Goal: Obtain resource: Obtain resource

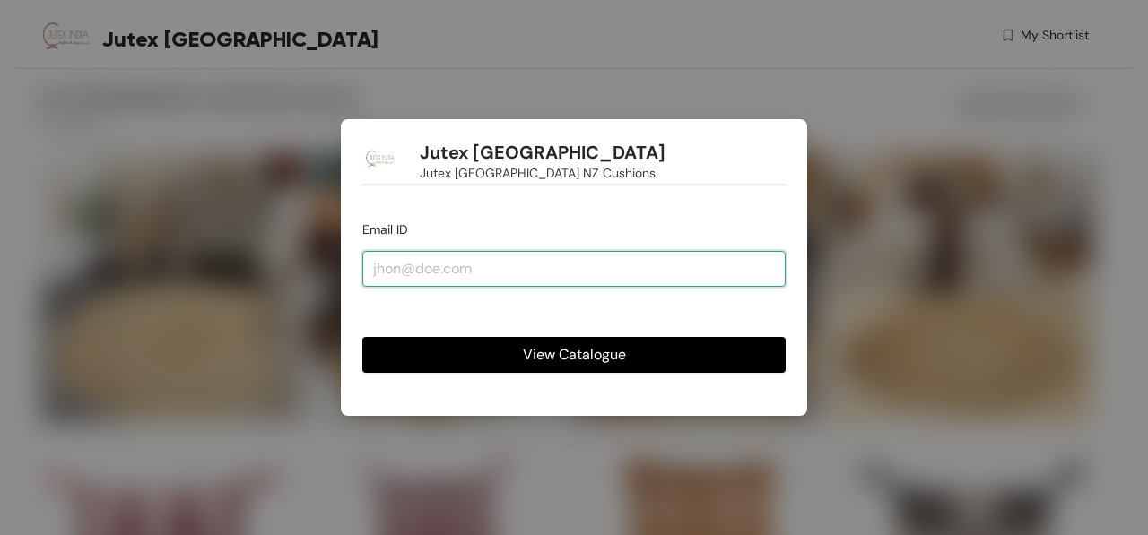
click at [481, 272] on input "email" at bounding box center [573, 269] width 423 height 36
type input "[EMAIL_ADDRESS][DOMAIN_NAME]"
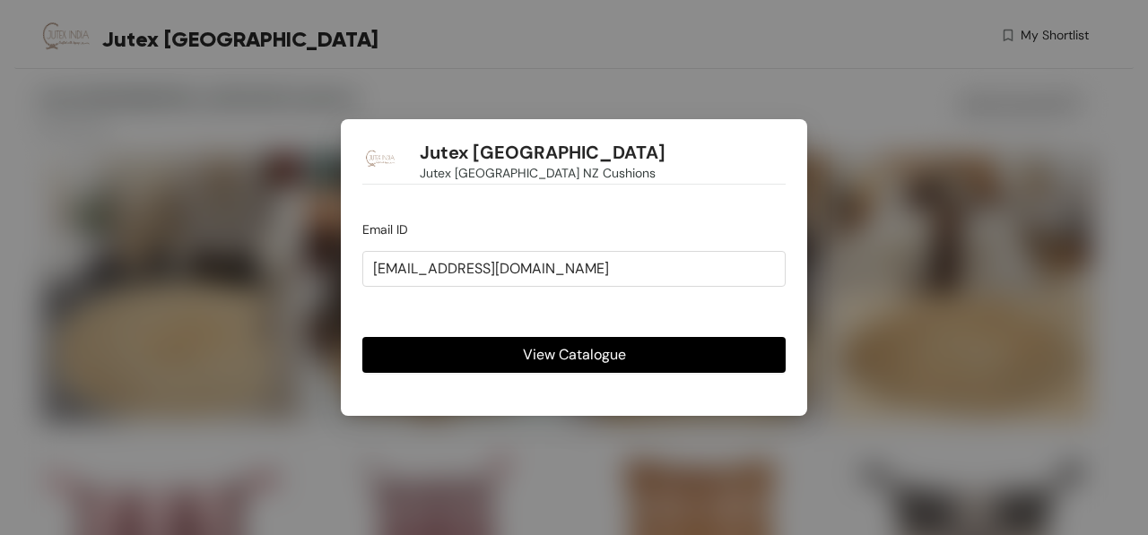
click at [516, 346] on button "View Catalogue" at bounding box center [573, 355] width 423 height 36
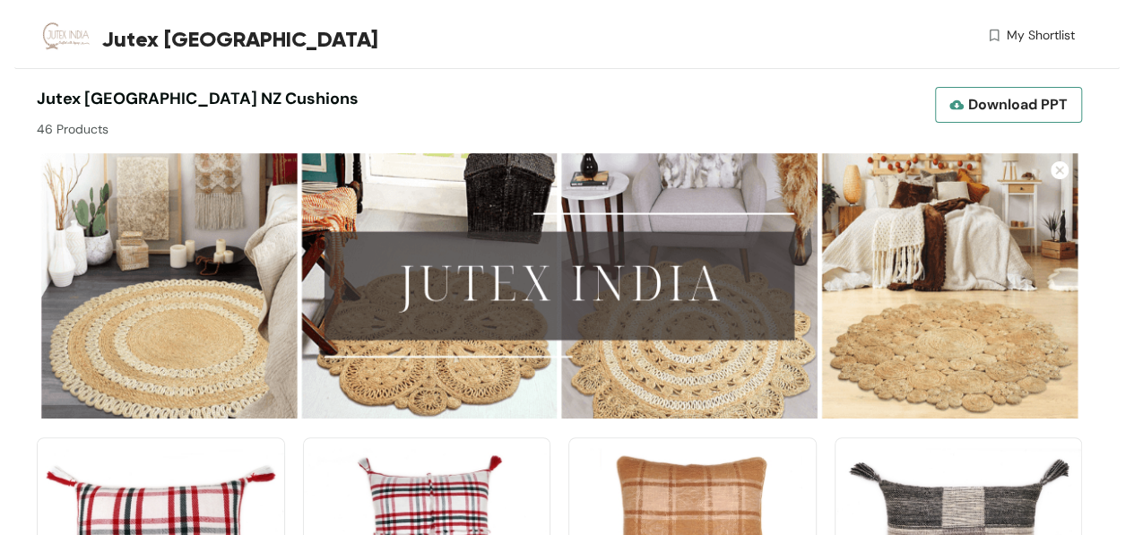
click at [1012, 96] on span "Download PPT" at bounding box center [1018, 104] width 100 height 22
click at [660, 60] on div "Jutex [GEOGRAPHIC_DATA] My Shortlist" at bounding box center [556, 39] width 1038 height 78
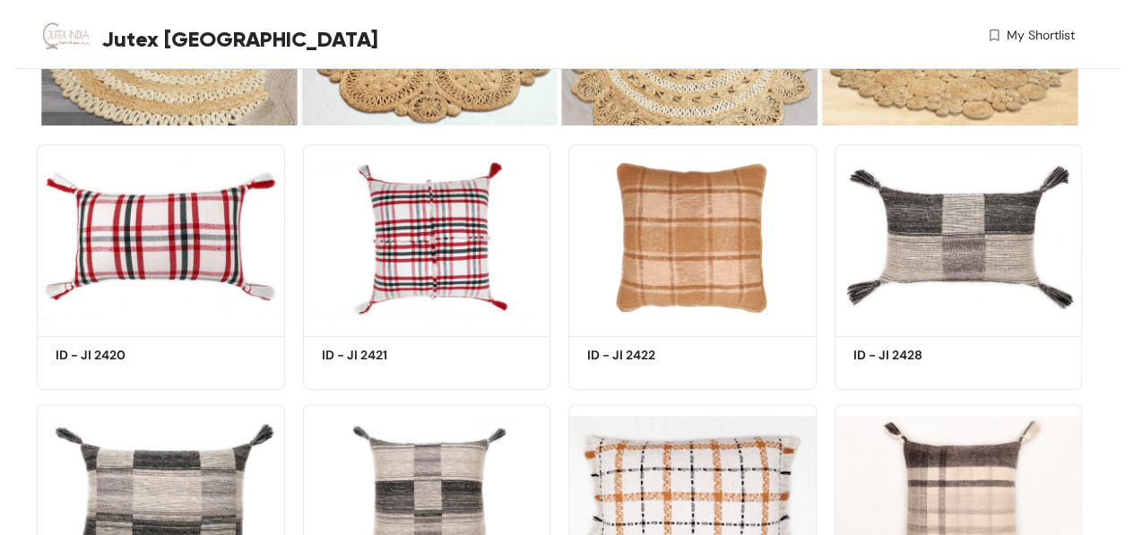
scroll to position [302, 0]
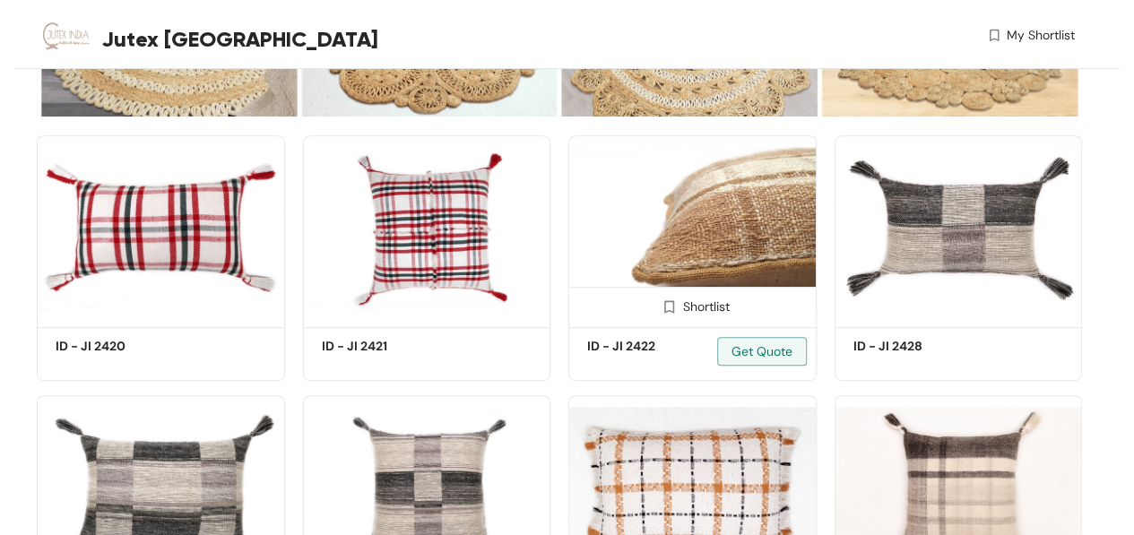
click at [663, 309] on img at bounding box center [669, 307] width 17 height 17
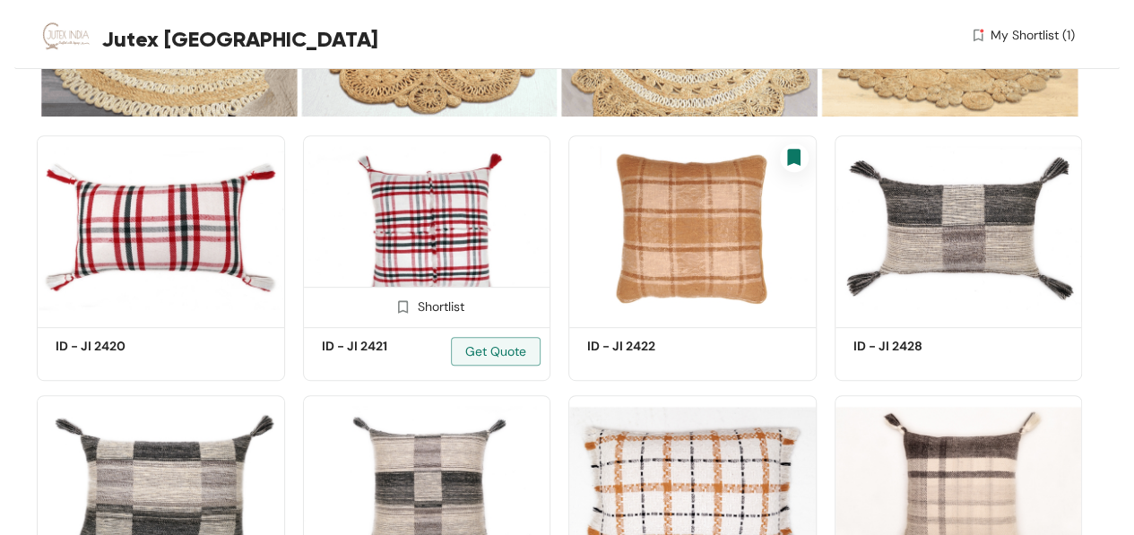
click at [401, 307] on img at bounding box center [402, 307] width 17 height 17
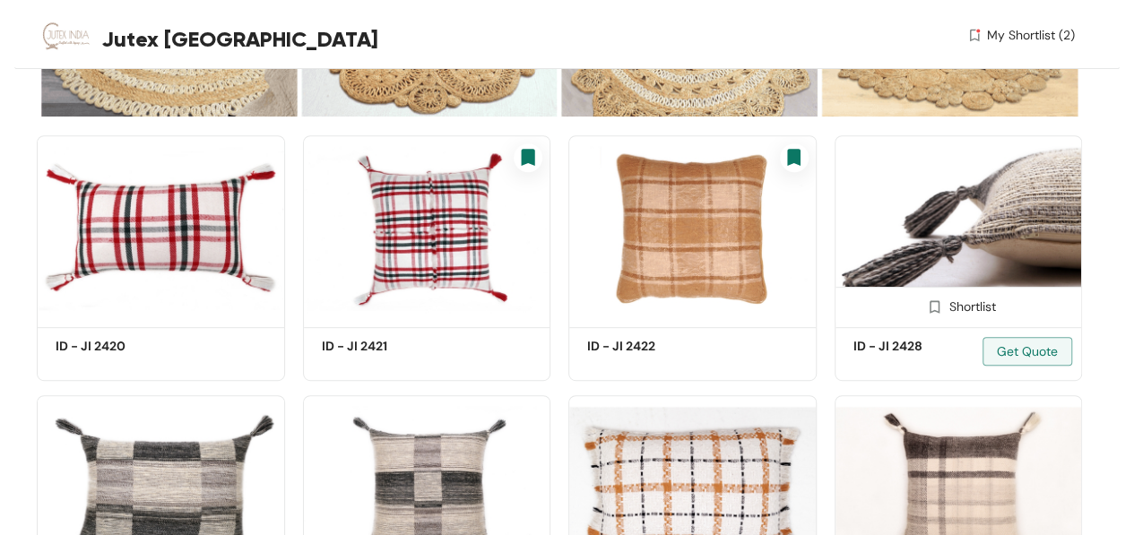
click at [934, 306] on img at bounding box center [934, 307] width 17 height 17
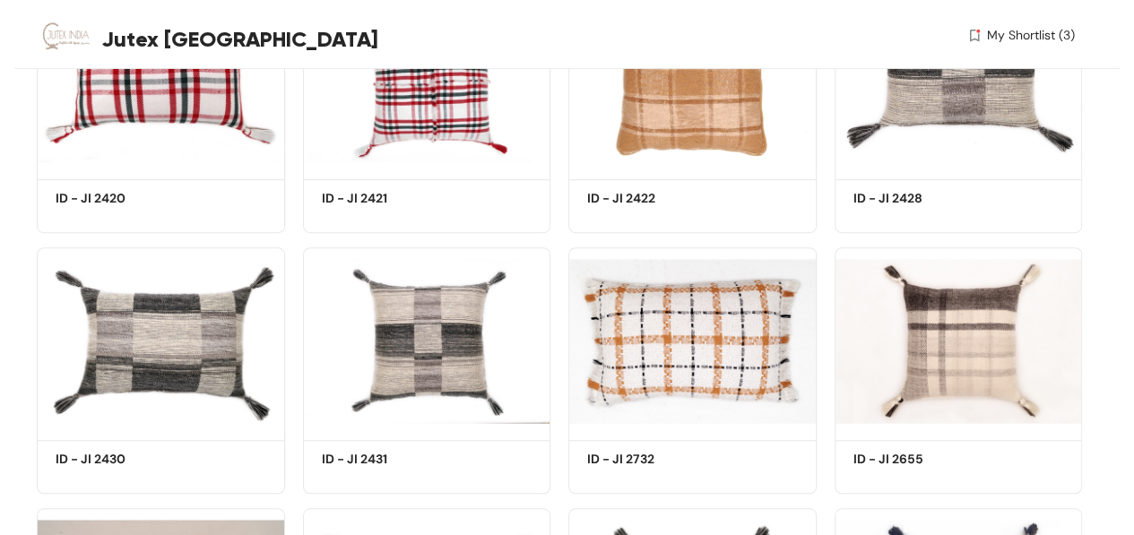
scroll to position [459, 0]
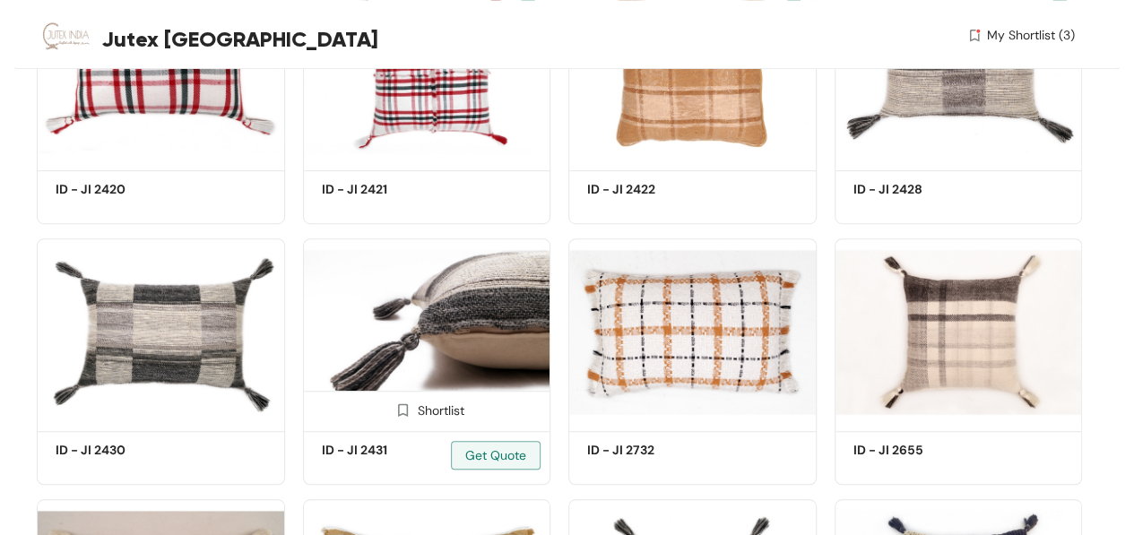
click at [402, 410] on img at bounding box center [402, 410] width 17 height 17
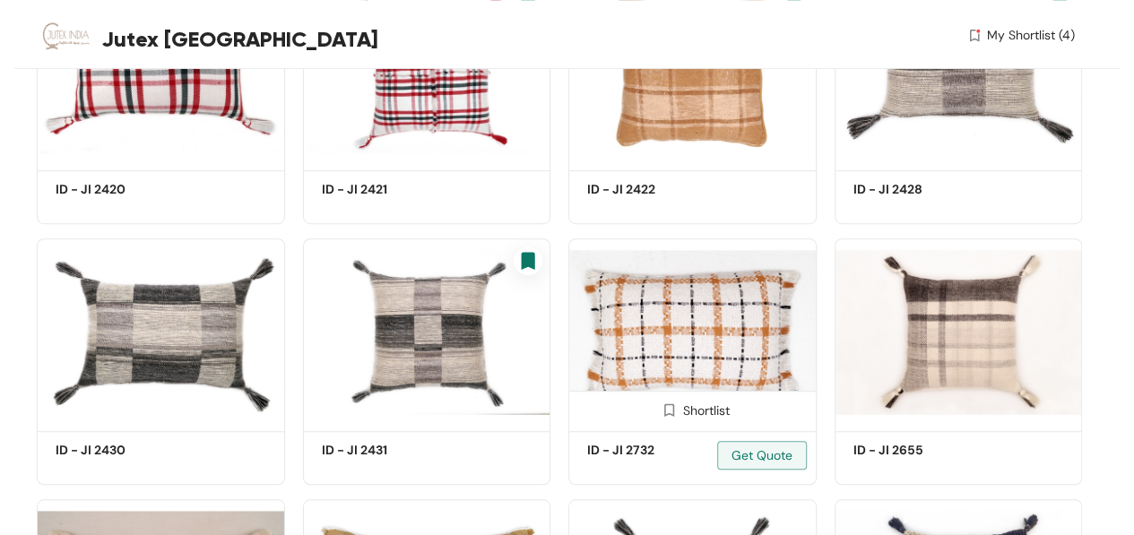
click at [669, 412] on img at bounding box center [669, 410] width 17 height 17
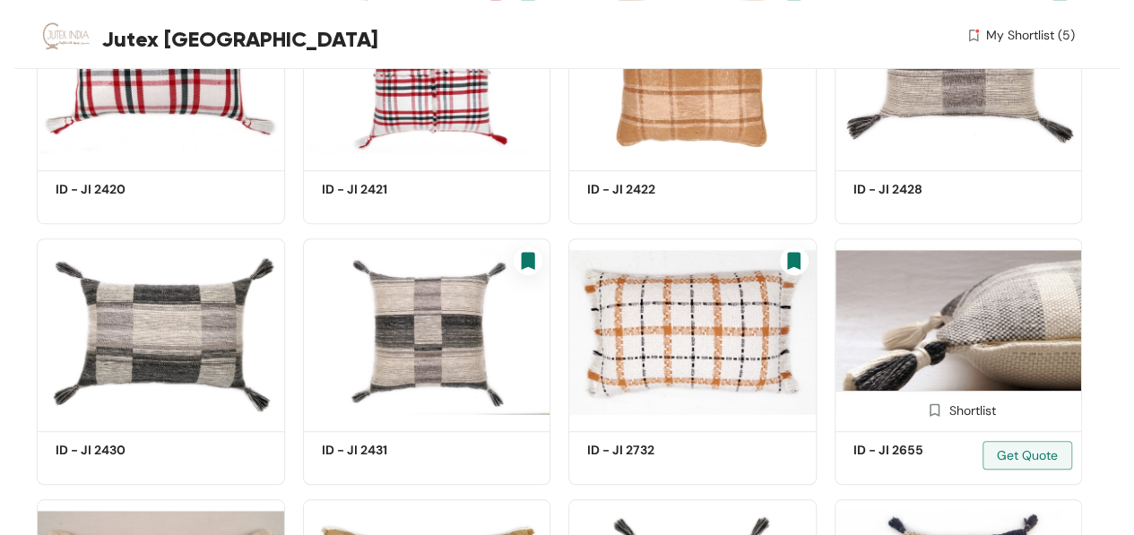
click at [936, 412] on img at bounding box center [934, 410] width 17 height 17
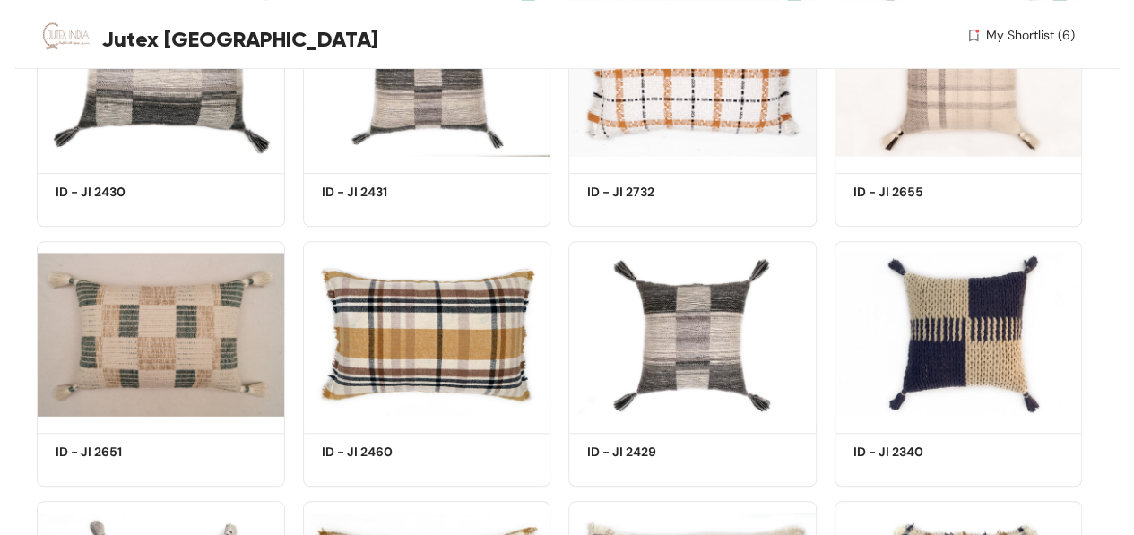
scroll to position [760, 0]
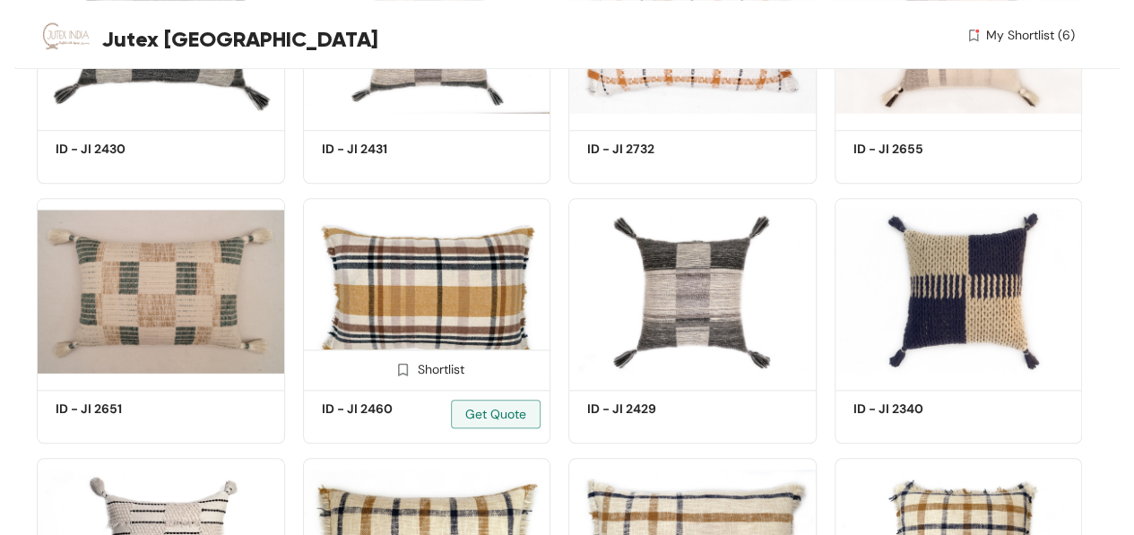
click at [398, 373] on img at bounding box center [402, 369] width 17 height 17
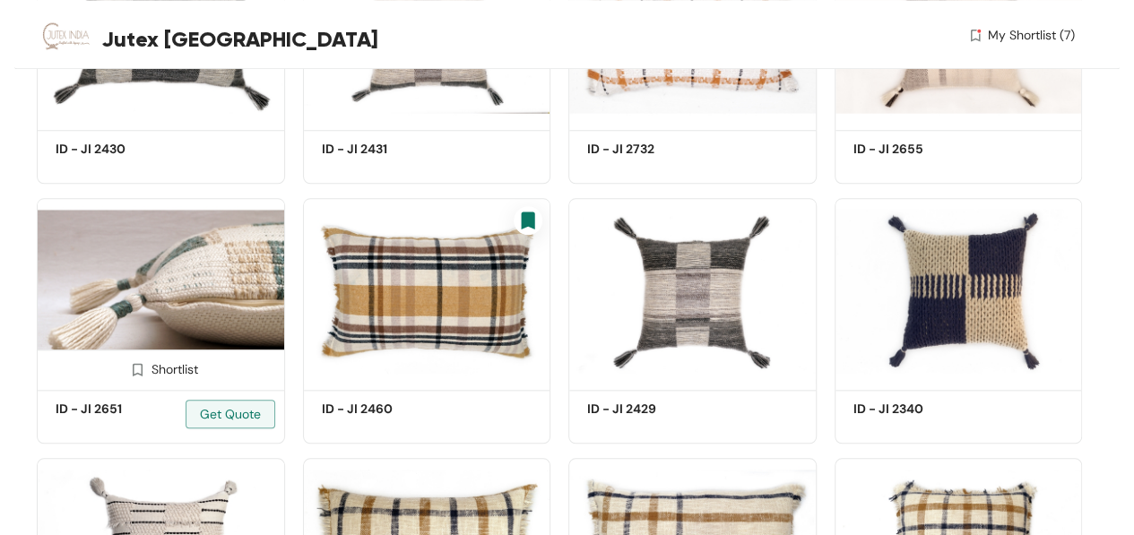
click at [141, 367] on img at bounding box center [137, 369] width 17 height 17
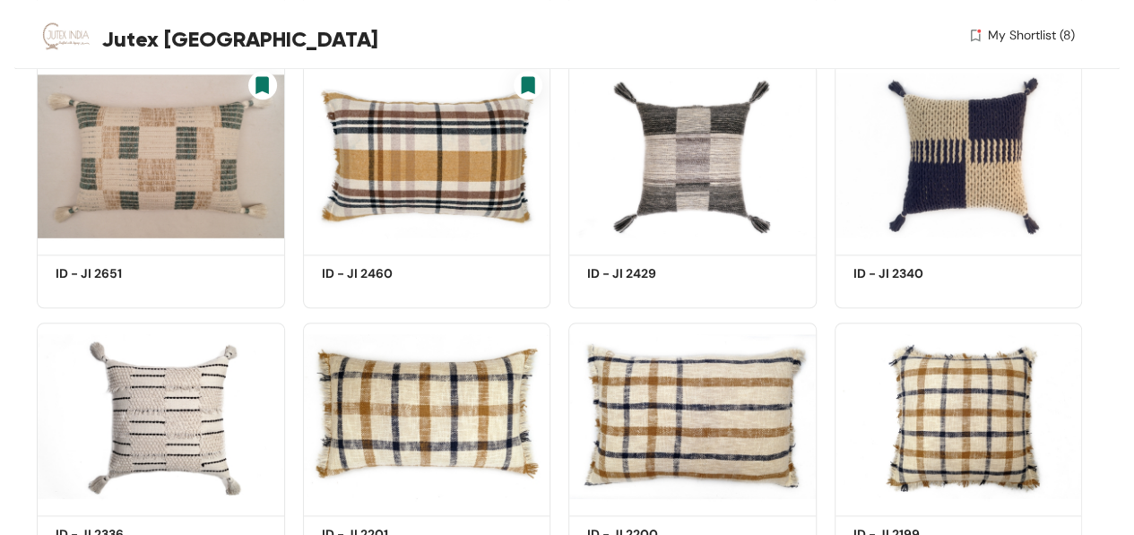
scroll to position [922, 0]
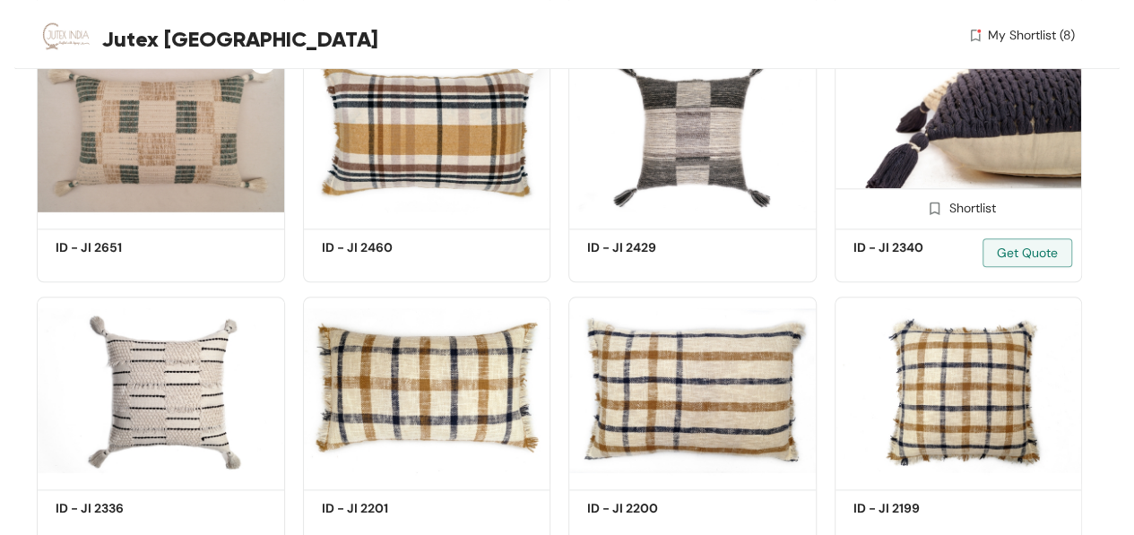
click at [934, 209] on img at bounding box center [934, 208] width 17 height 17
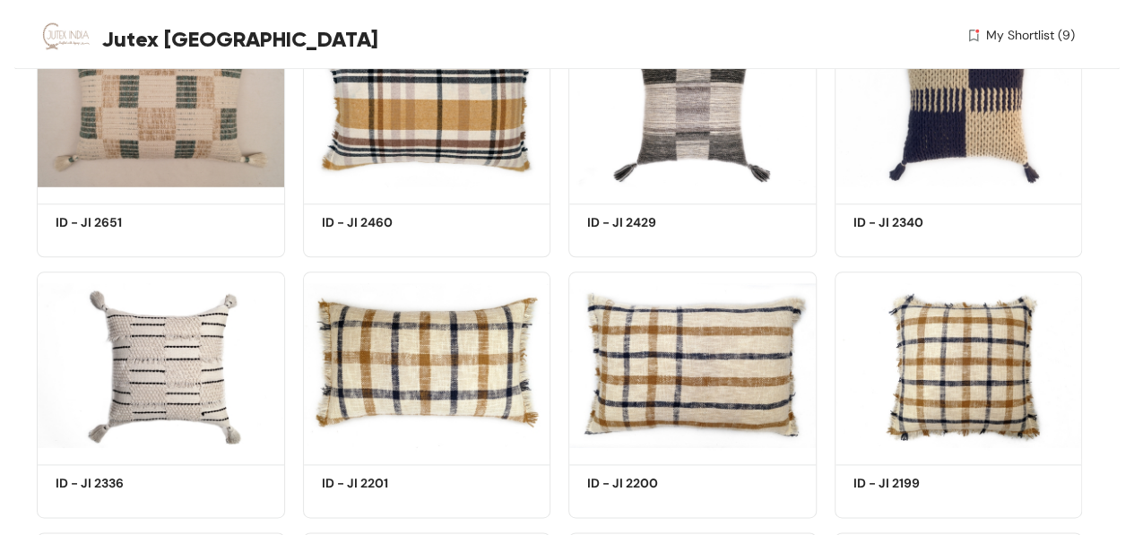
scroll to position [994, 0]
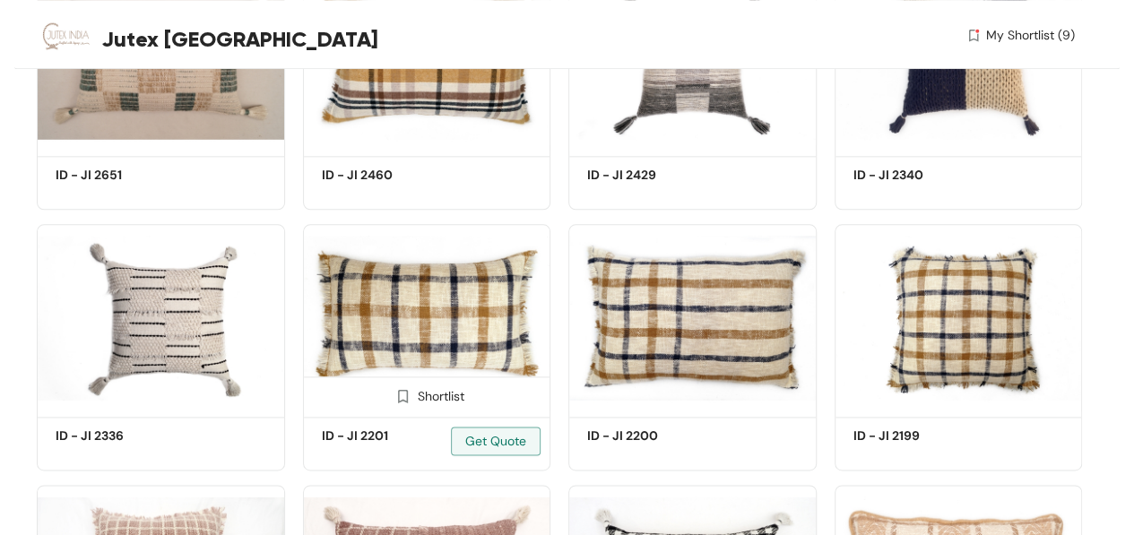
click at [399, 399] on img at bounding box center [402, 395] width 17 height 17
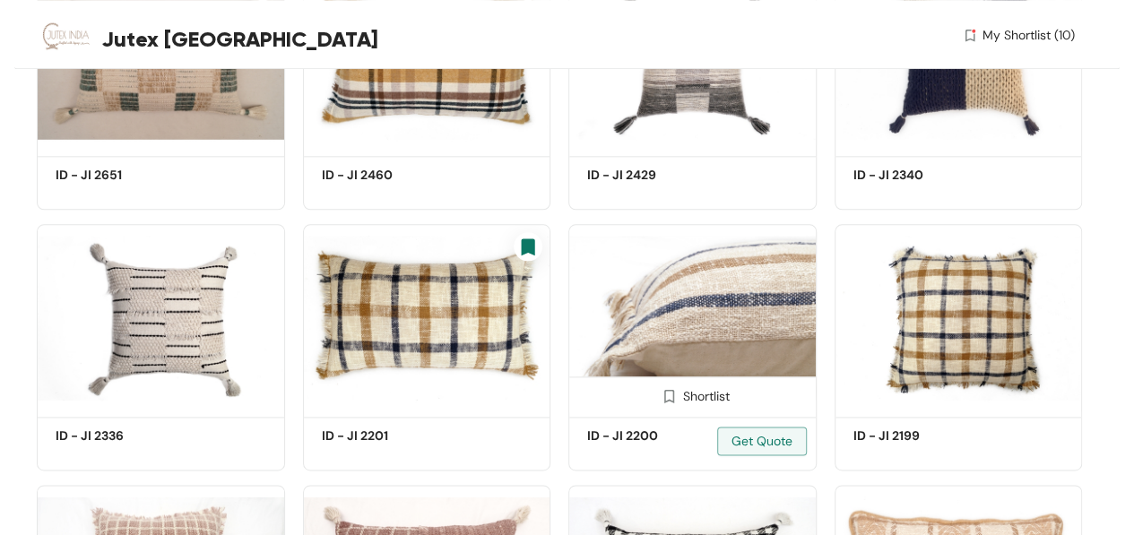
click at [674, 402] on img at bounding box center [669, 395] width 17 height 17
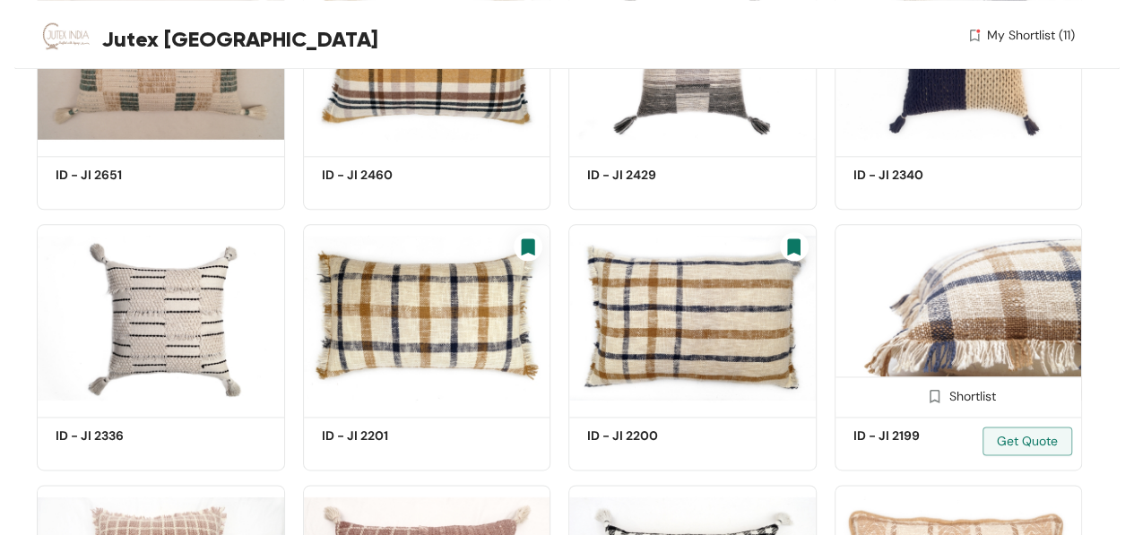
click at [943, 396] on span at bounding box center [935, 400] width 29 height 29
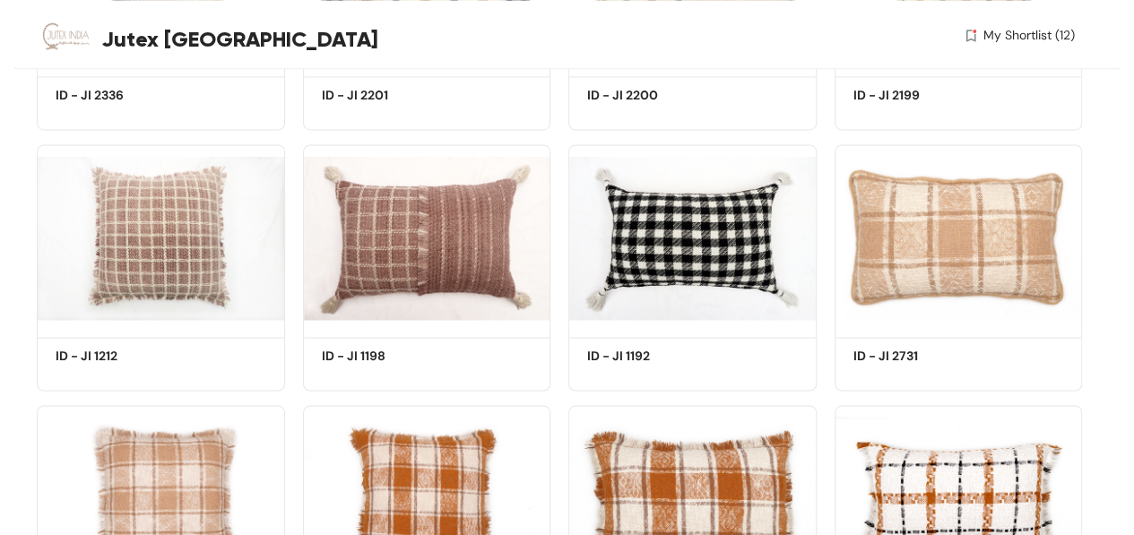
scroll to position [1339, 0]
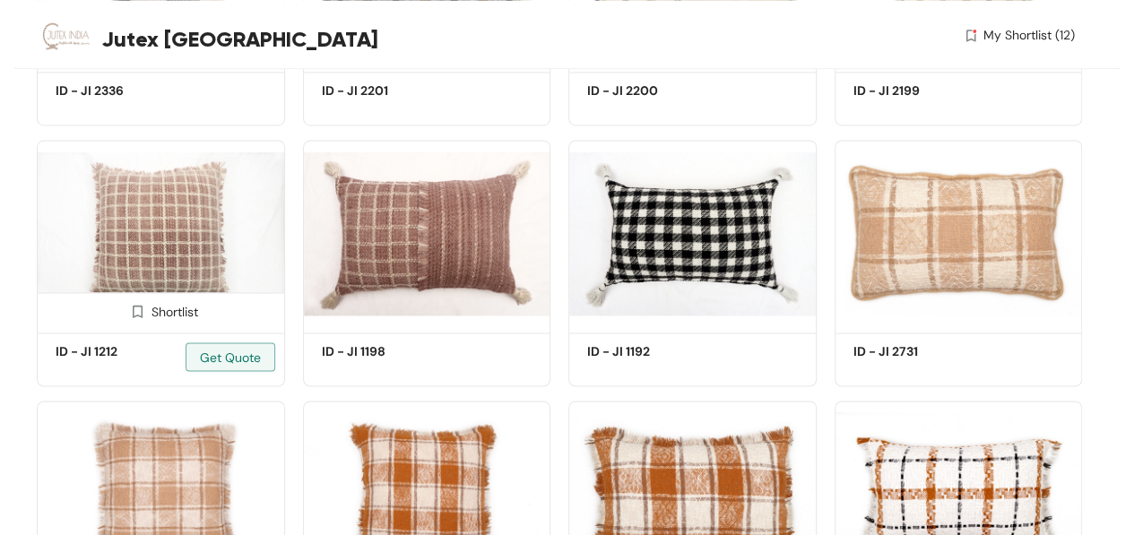
click at [156, 309] on div "Shortlist" at bounding box center [160, 310] width 75 height 17
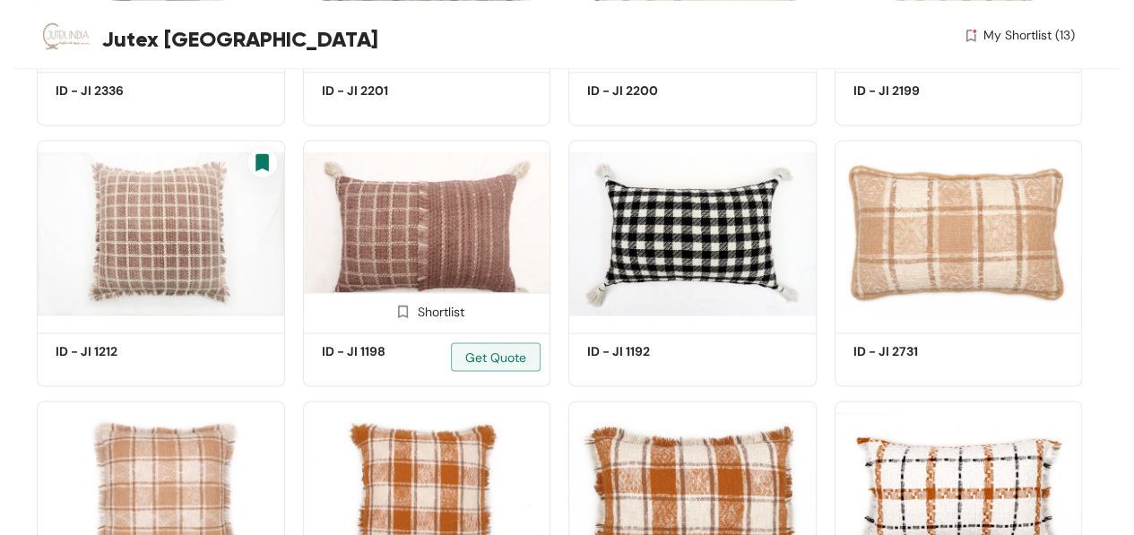
click at [418, 308] on div "Shortlist" at bounding box center [426, 310] width 75 height 17
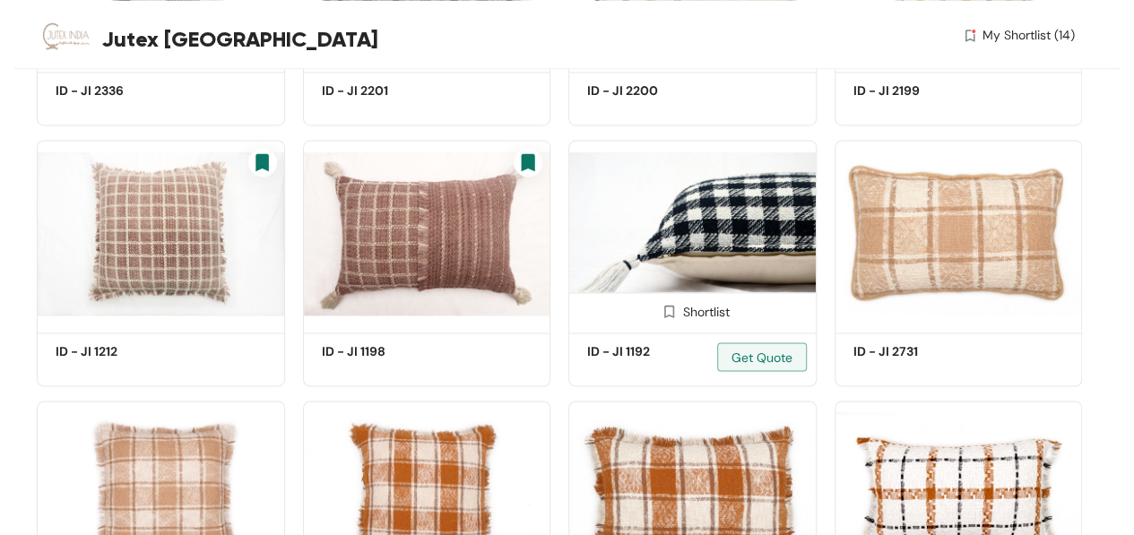
click at [699, 315] on div "Shortlist" at bounding box center [691, 310] width 75 height 17
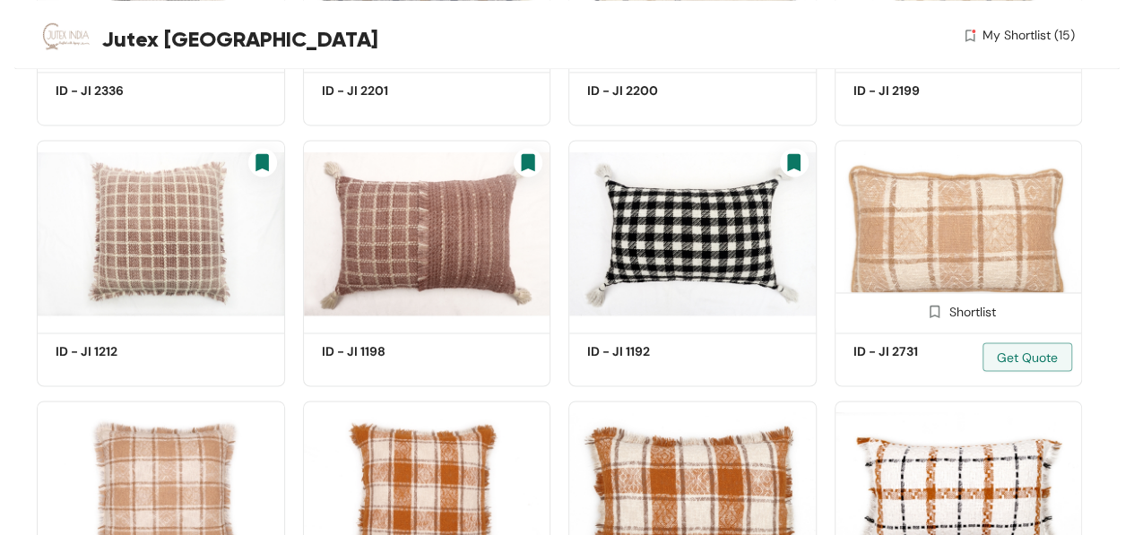
click at [940, 309] on img at bounding box center [934, 311] width 17 height 17
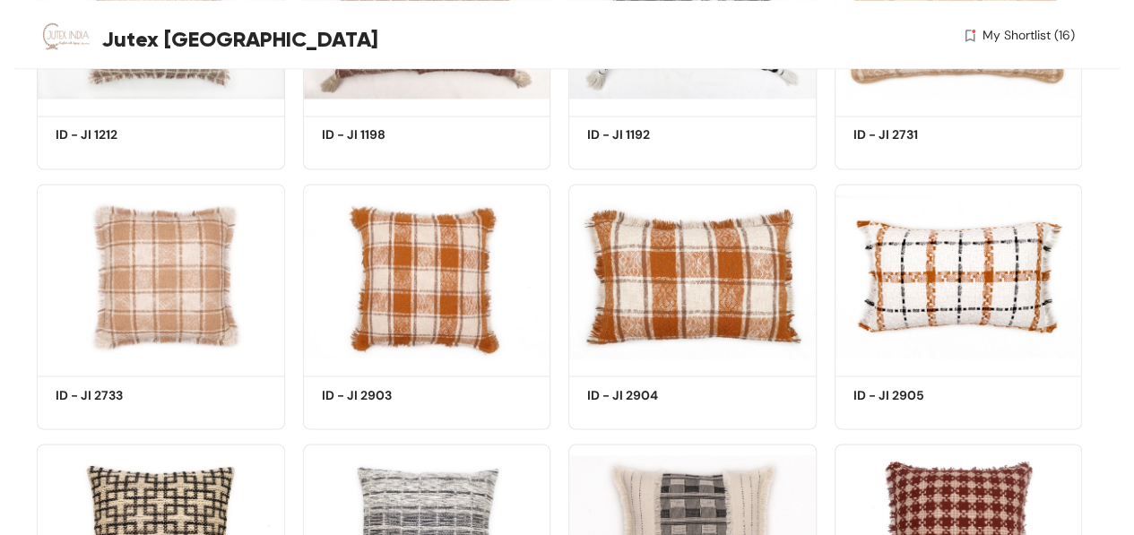
scroll to position [1612, 0]
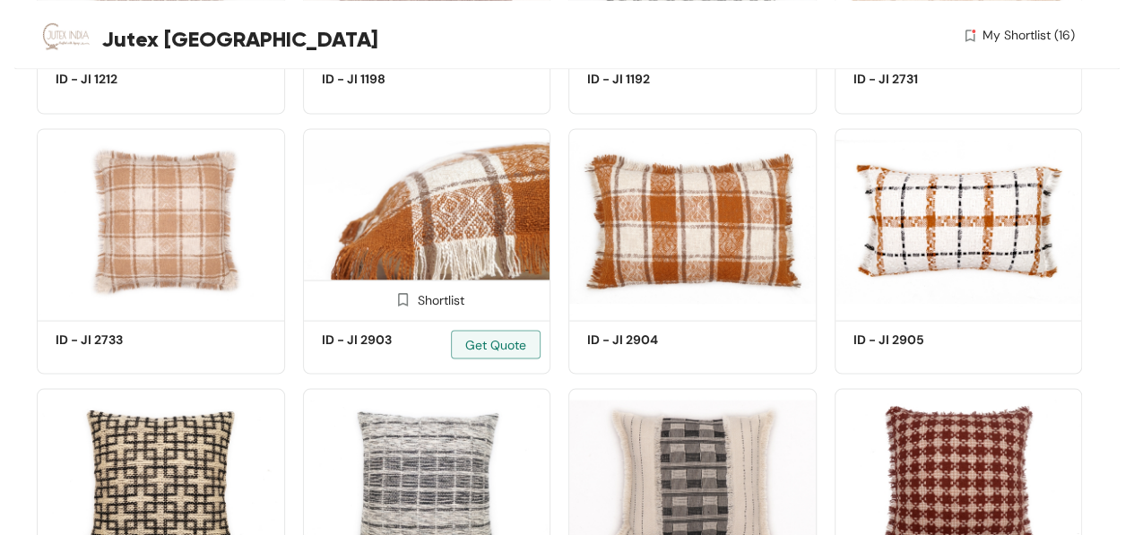
click at [398, 299] on img at bounding box center [402, 298] width 17 height 17
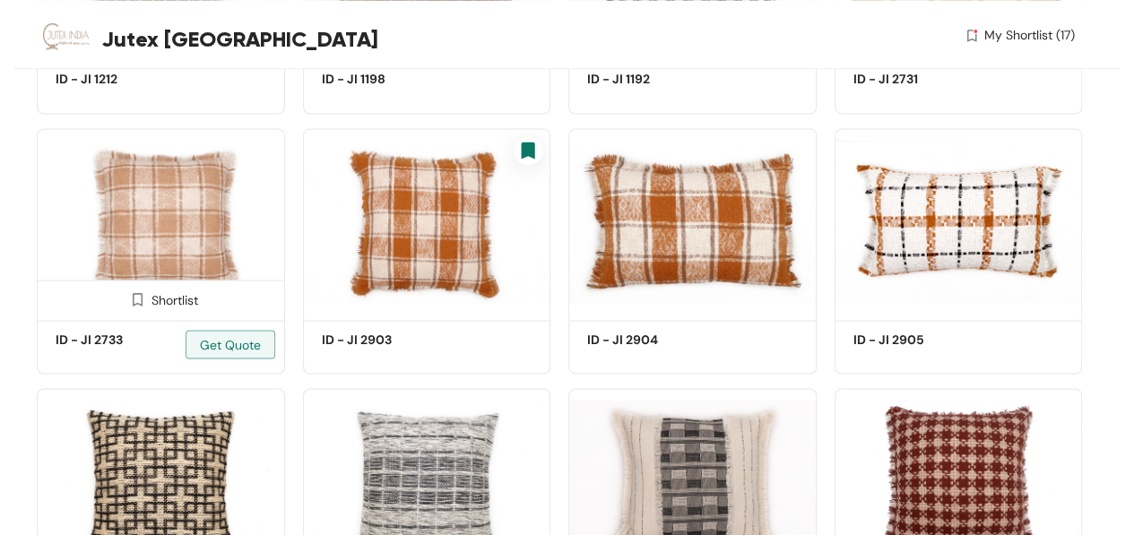
click at [149, 300] on span at bounding box center [137, 304] width 29 height 29
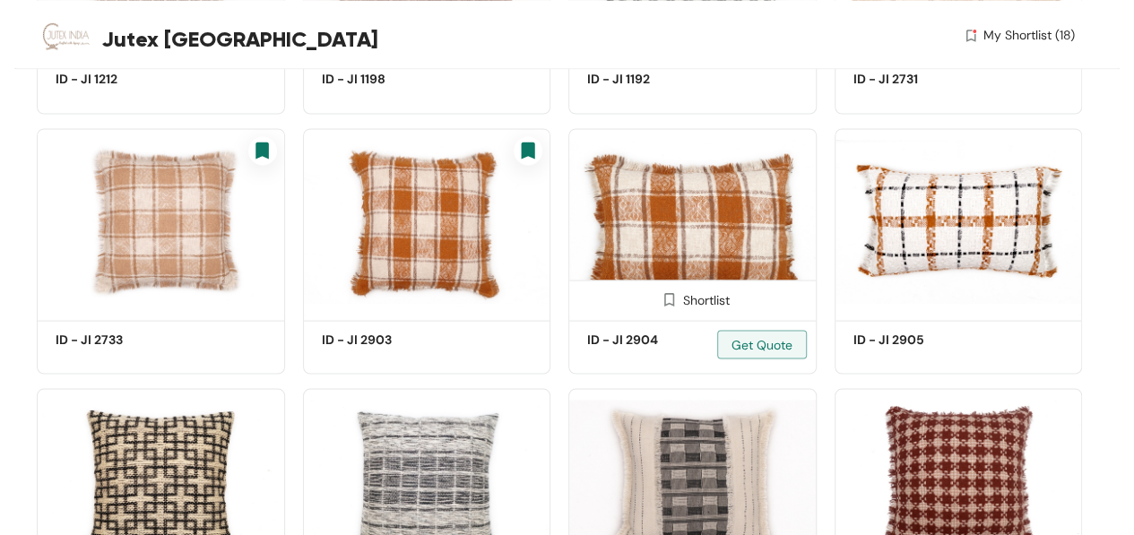
click at [671, 298] on img at bounding box center [669, 298] width 17 height 17
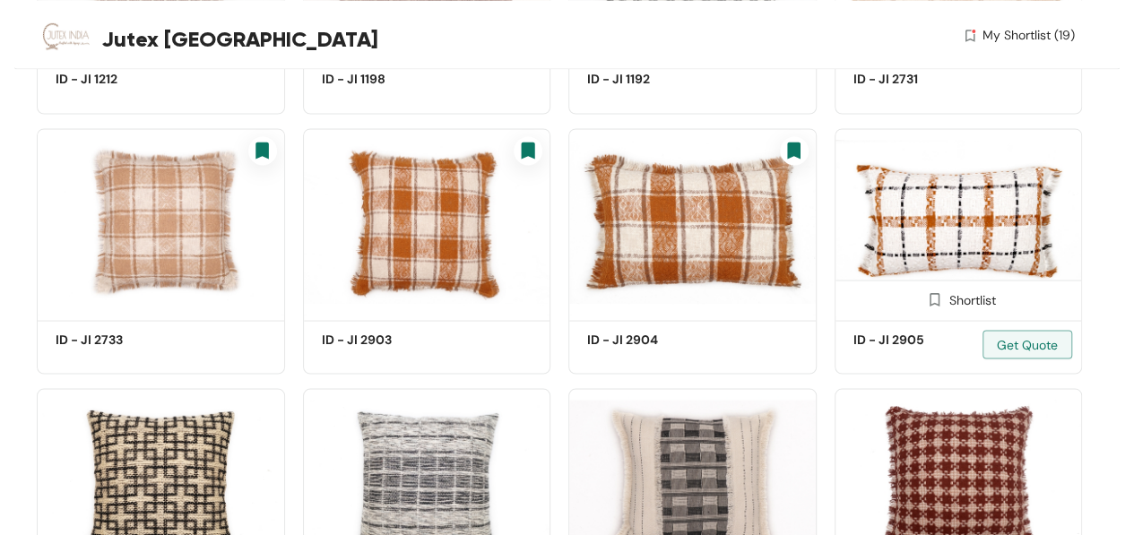
click at [933, 299] on img at bounding box center [934, 298] width 17 height 17
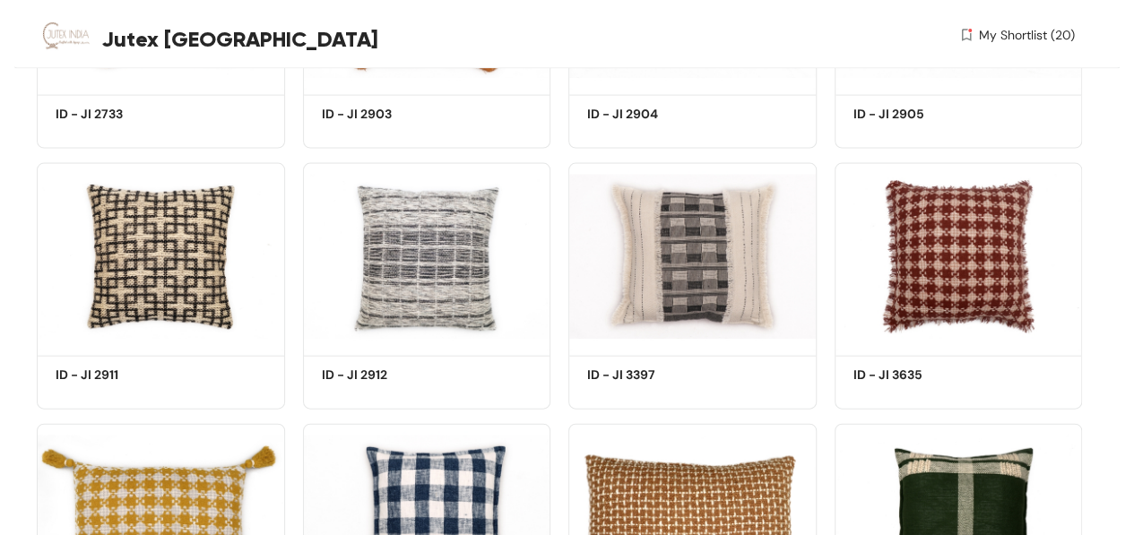
scroll to position [1850, 0]
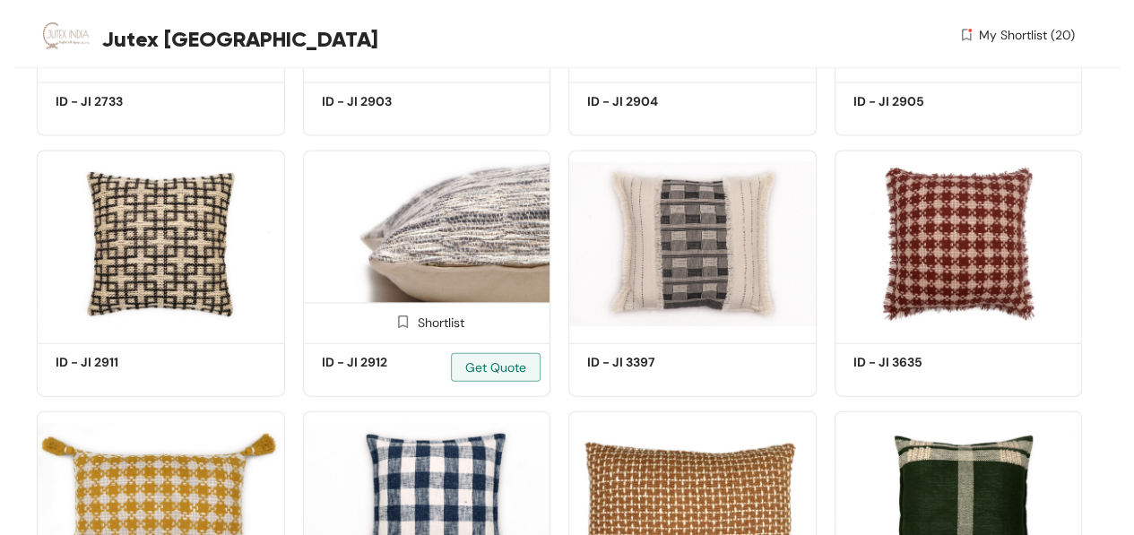
click at [411, 316] on span at bounding box center [403, 327] width 29 height 29
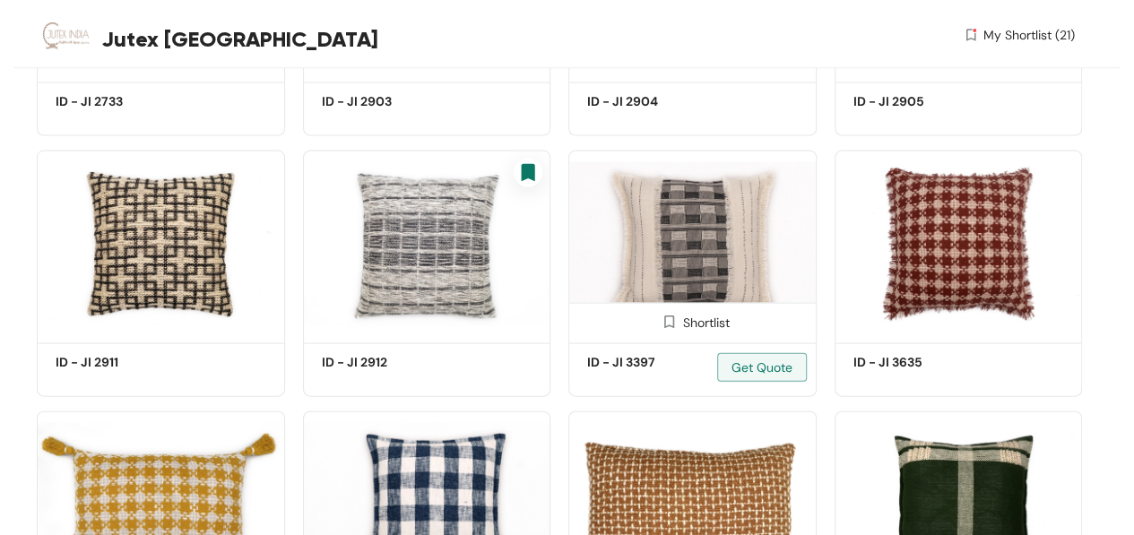
click at [680, 322] on span at bounding box center [668, 327] width 29 height 29
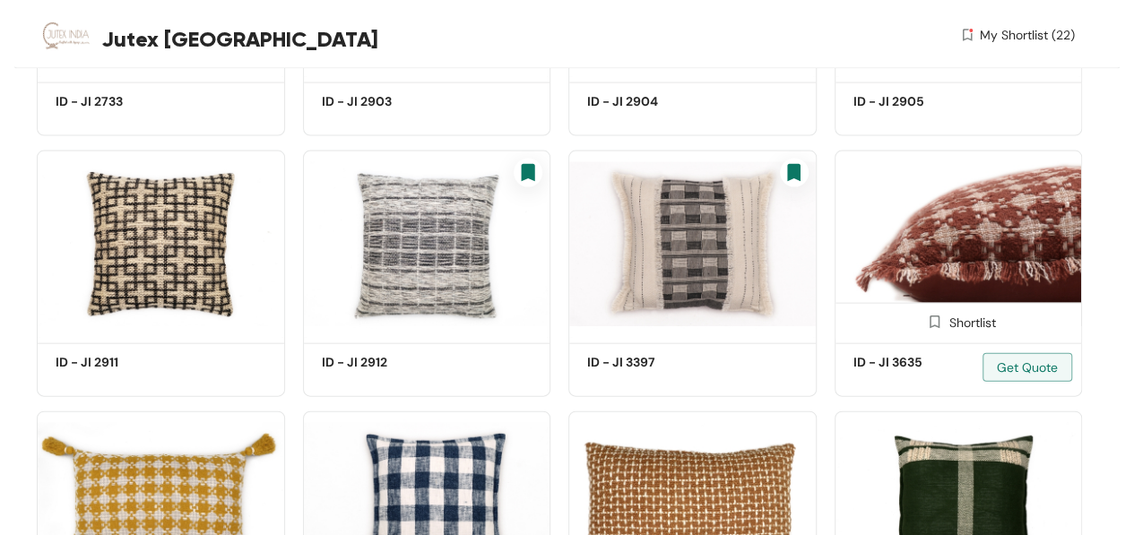
click at [986, 322] on div "Shortlist" at bounding box center [958, 321] width 75 height 17
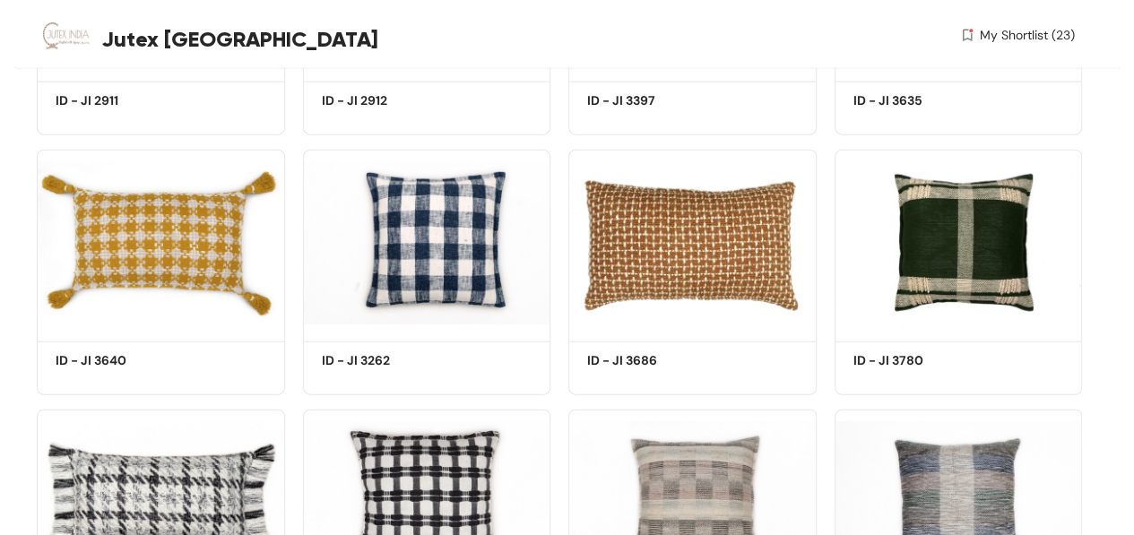
scroll to position [2141, 0]
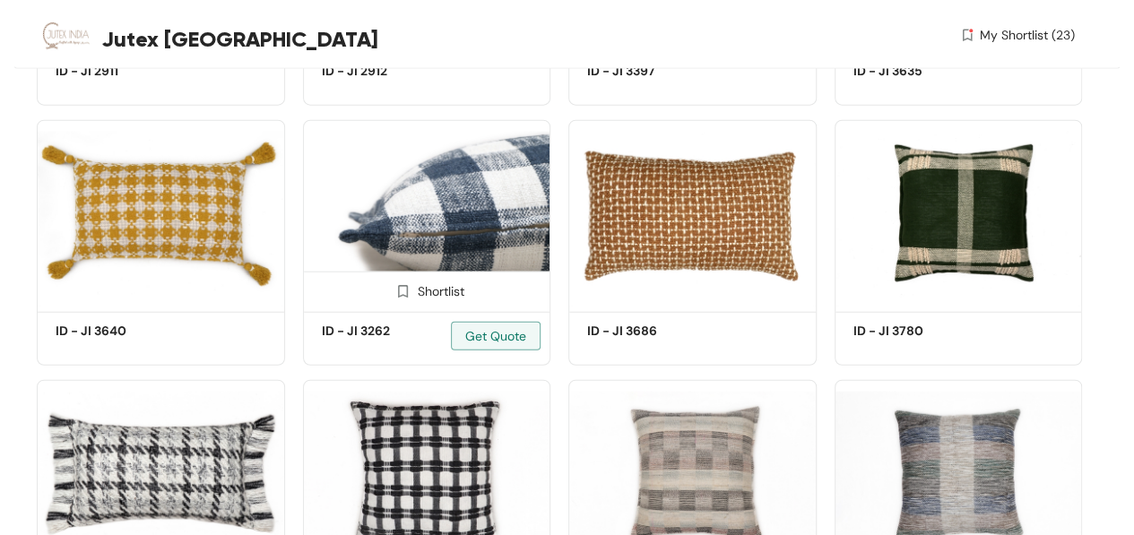
click at [415, 290] on div "Shortlist" at bounding box center [426, 290] width 75 height 17
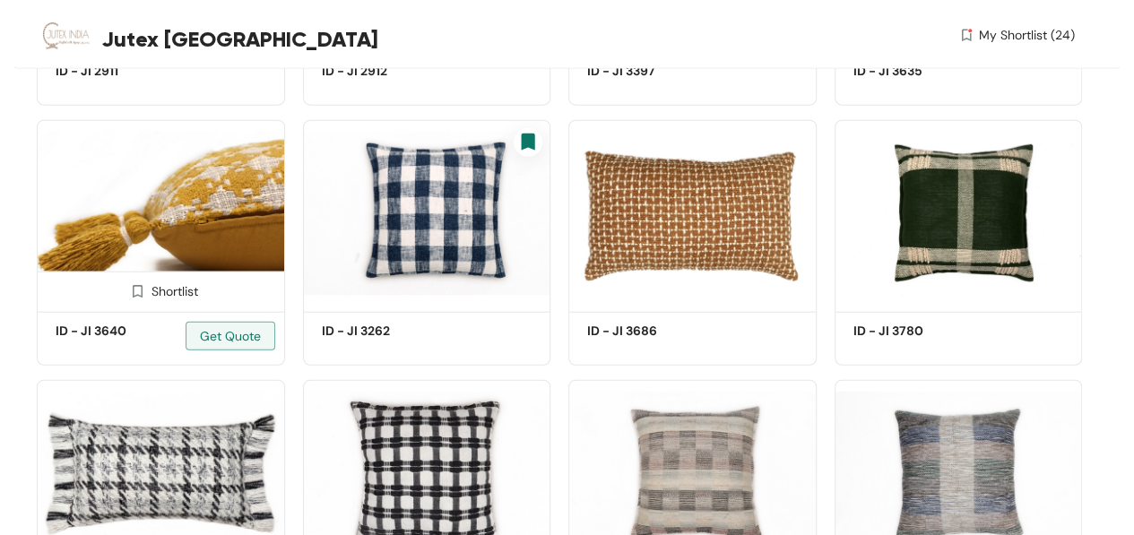
click at [149, 297] on span at bounding box center [137, 296] width 29 height 29
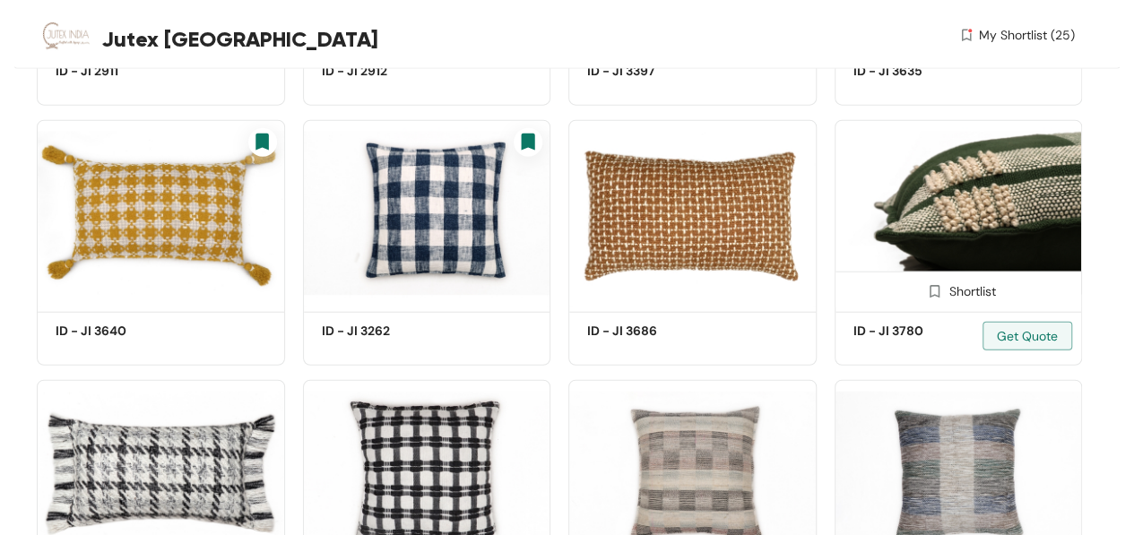
click at [942, 290] on span at bounding box center [935, 296] width 29 height 29
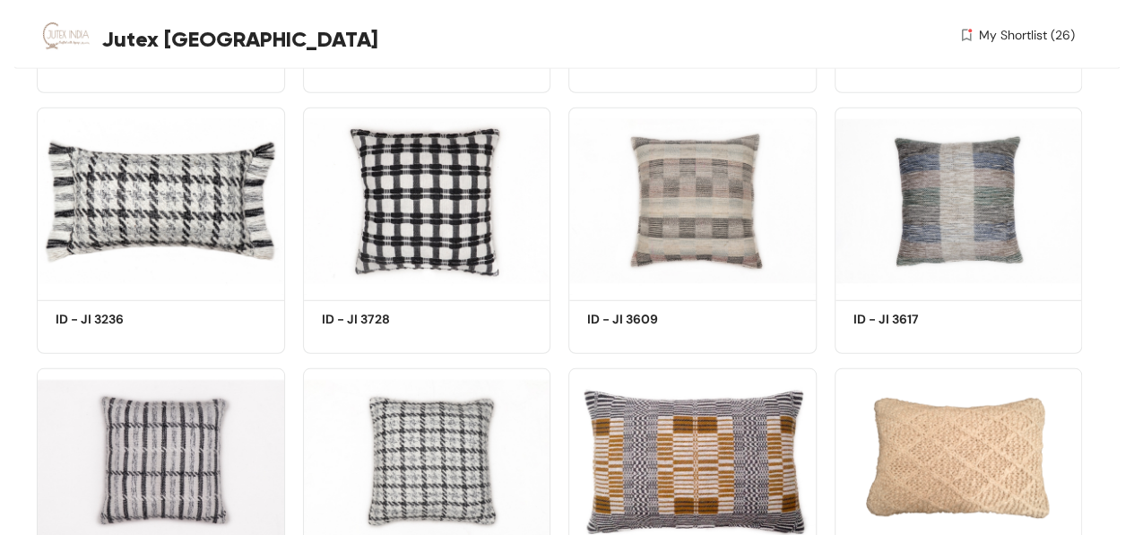
scroll to position [2259, 0]
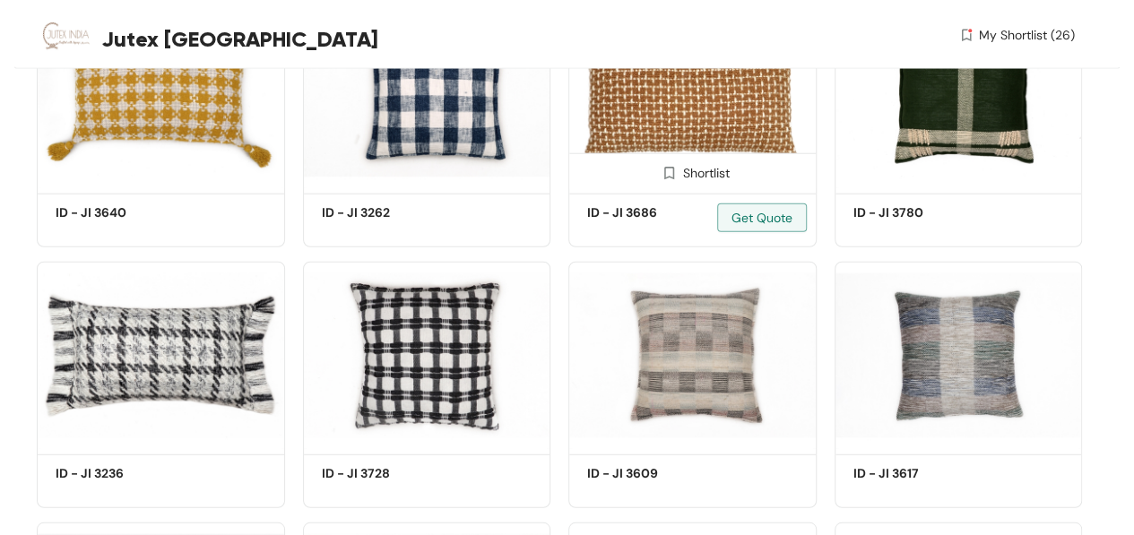
click at [681, 177] on span at bounding box center [668, 177] width 29 height 29
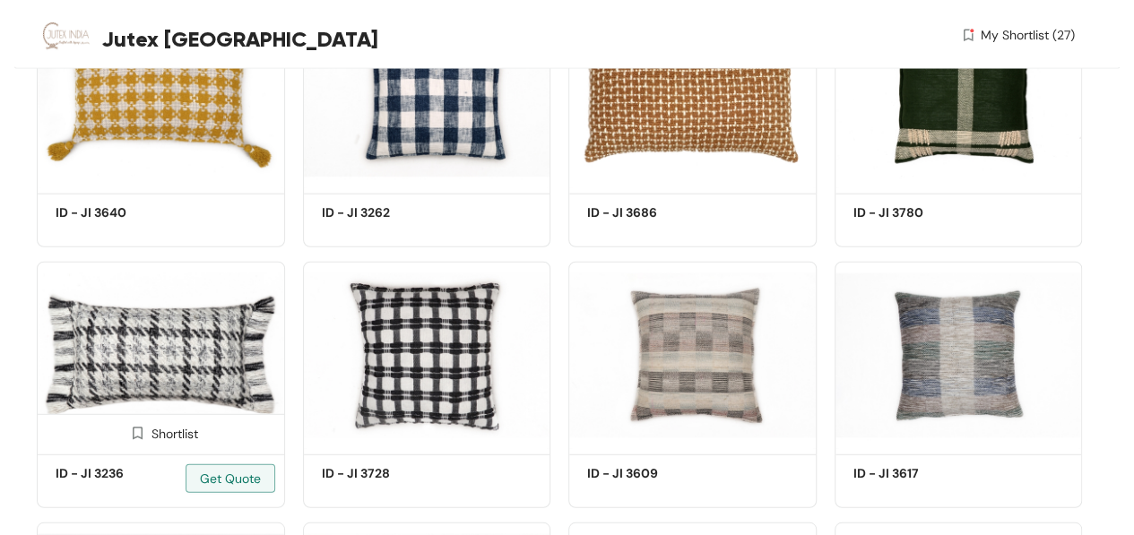
click at [134, 438] on img at bounding box center [137, 433] width 17 height 17
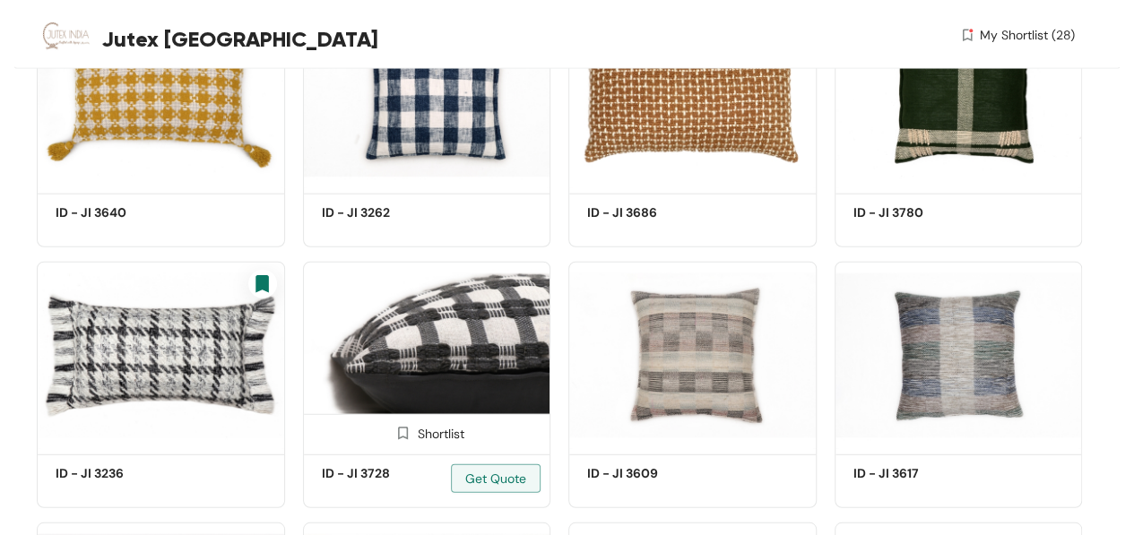
click at [404, 436] on img at bounding box center [402, 433] width 17 height 17
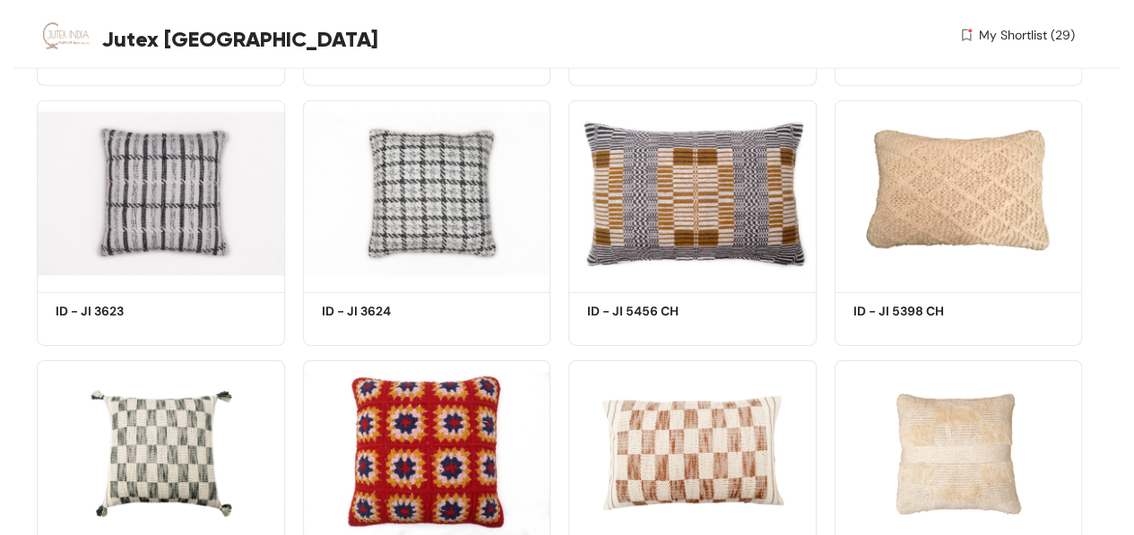
scroll to position [2690, 0]
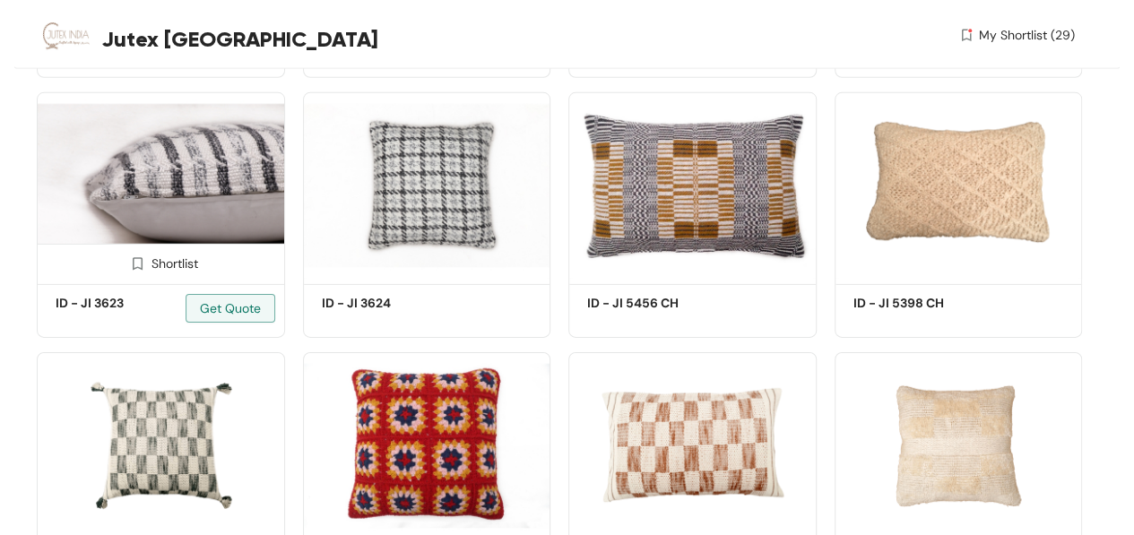
click at [186, 262] on div "Shortlist" at bounding box center [160, 262] width 75 height 17
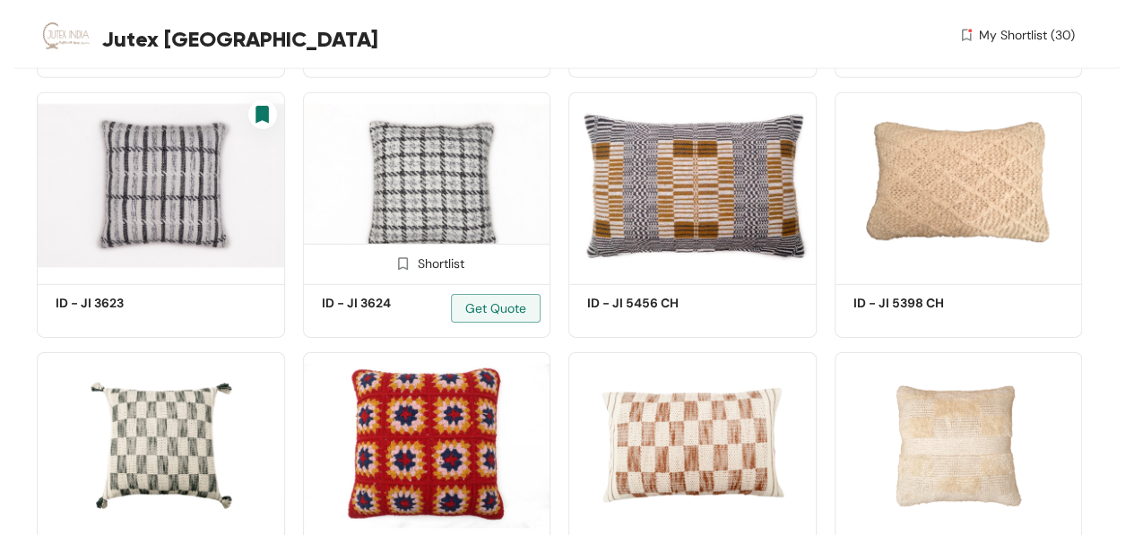
click at [409, 261] on img at bounding box center [402, 264] width 17 height 17
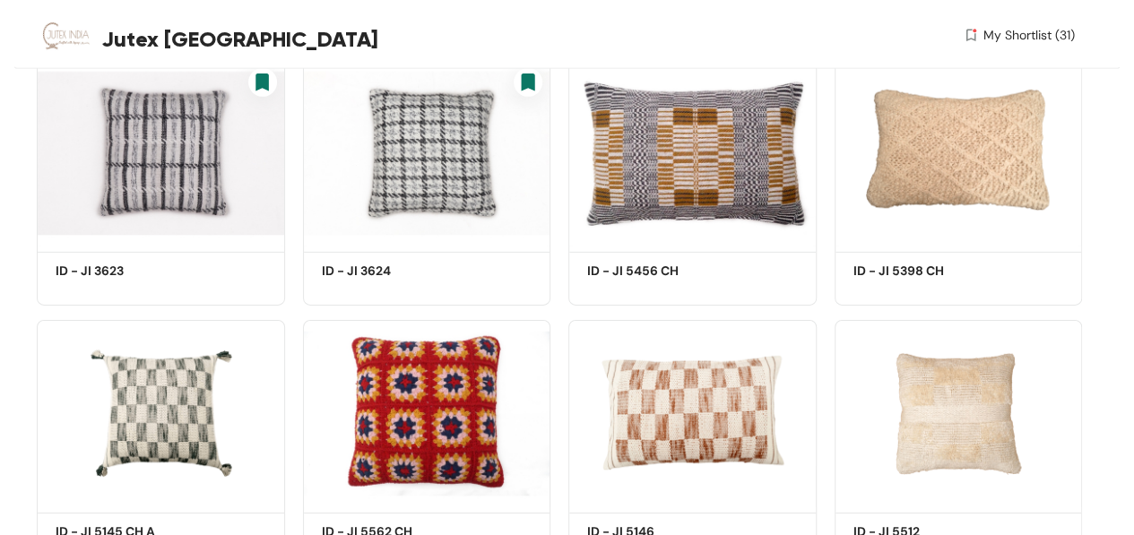
scroll to position [2709, 0]
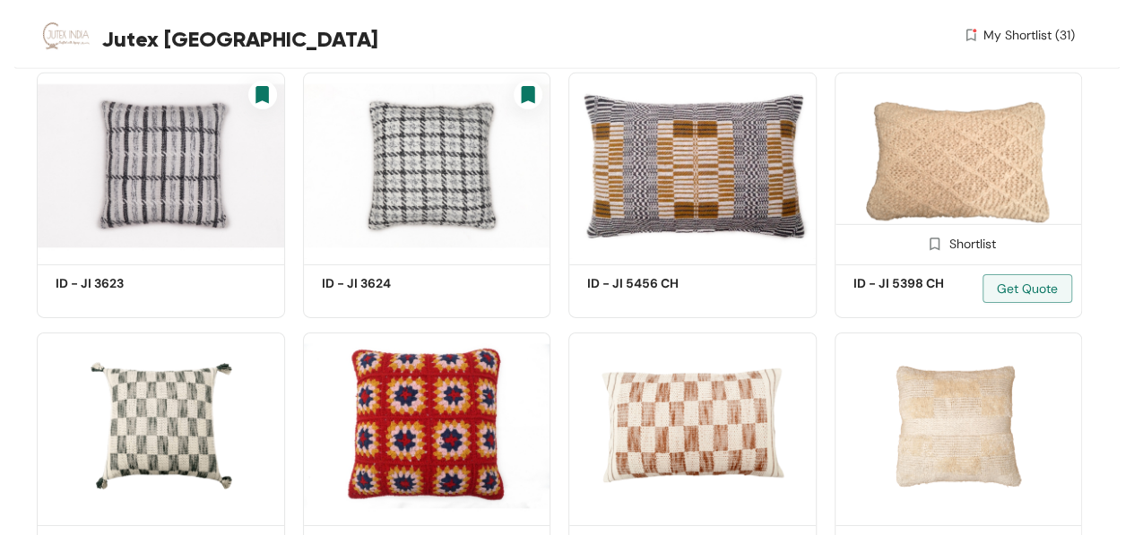
click at [932, 241] on img at bounding box center [934, 244] width 17 height 17
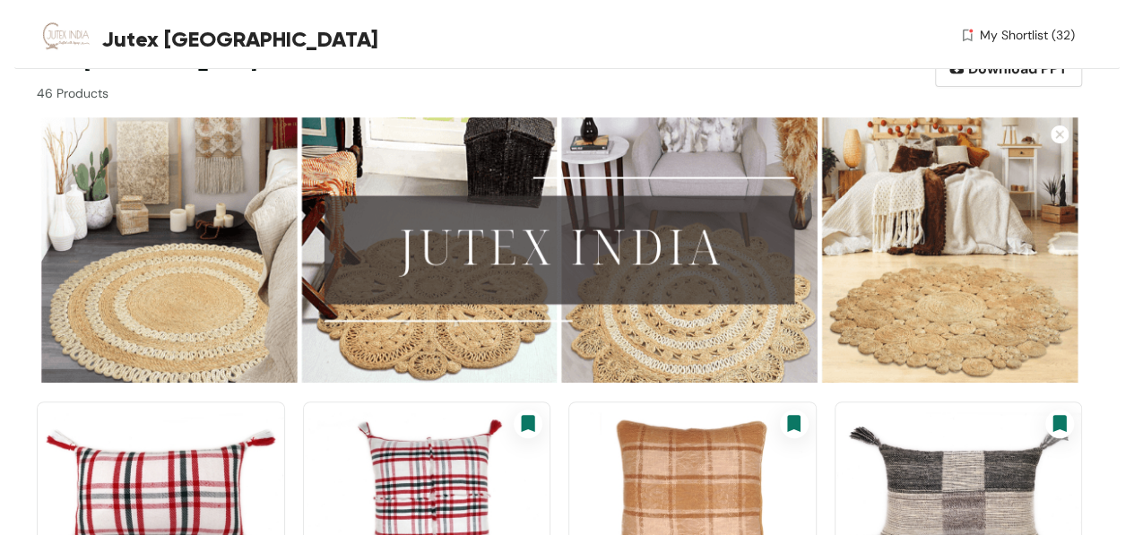
scroll to position [0, 0]
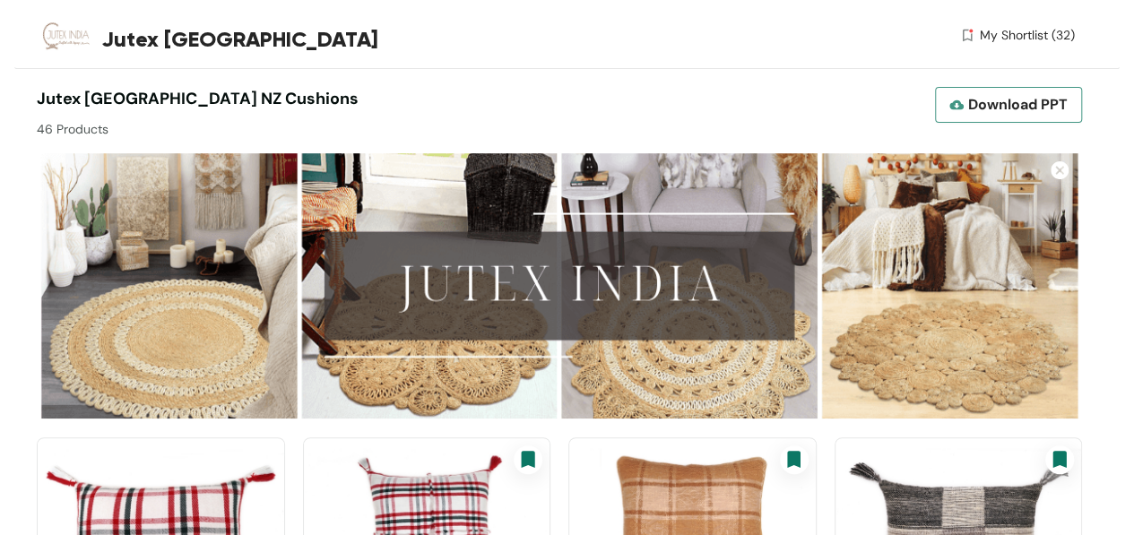
click at [1018, 110] on span "Download PPT" at bounding box center [1018, 104] width 100 height 22
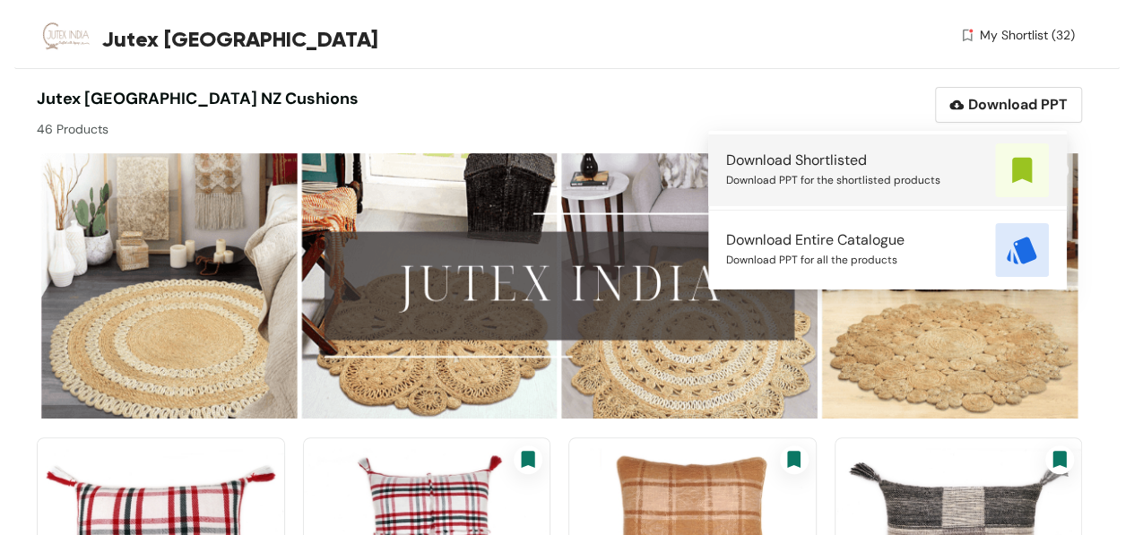
click at [890, 169] on div "Download Shortlisted" at bounding box center [833, 161] width 214 height 20
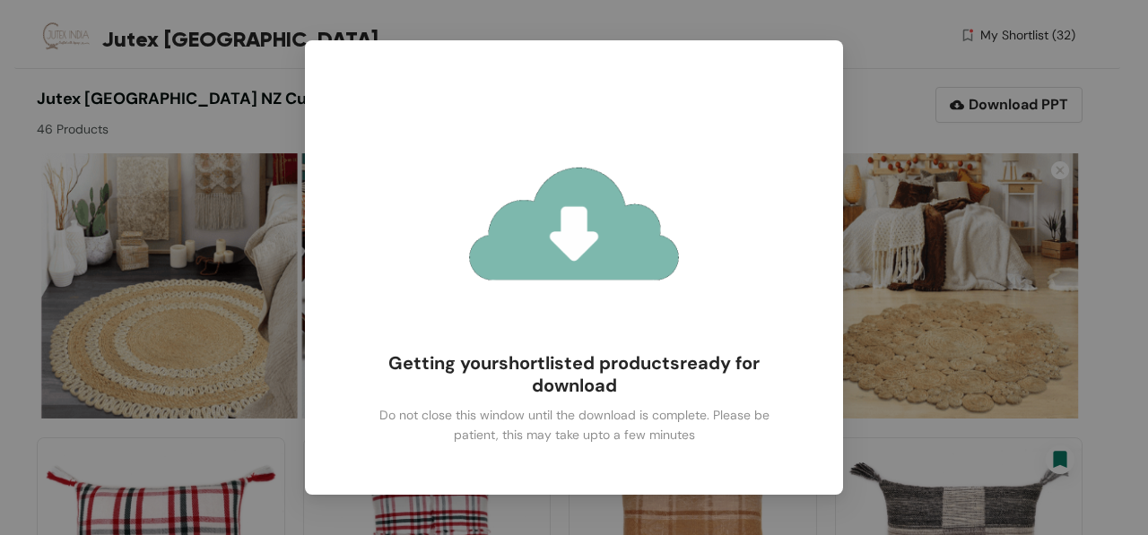
click at [568, 272] on img at bounding box center [574, 222] width 263 height 263
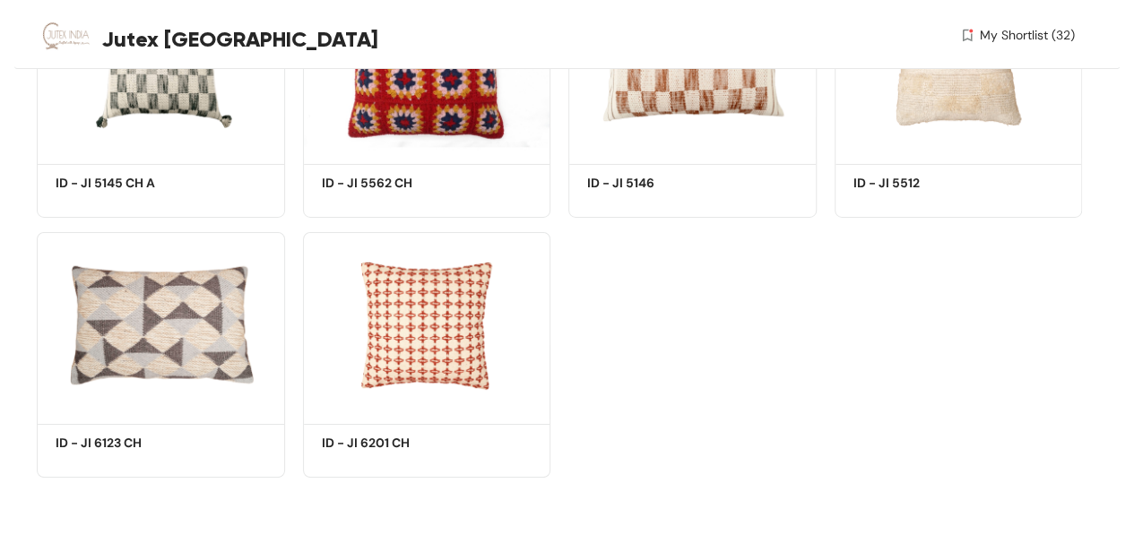
scroll to position [3073, 0]
click at [953, 101] on img at bounding box center [959, 64] width 248 height 187
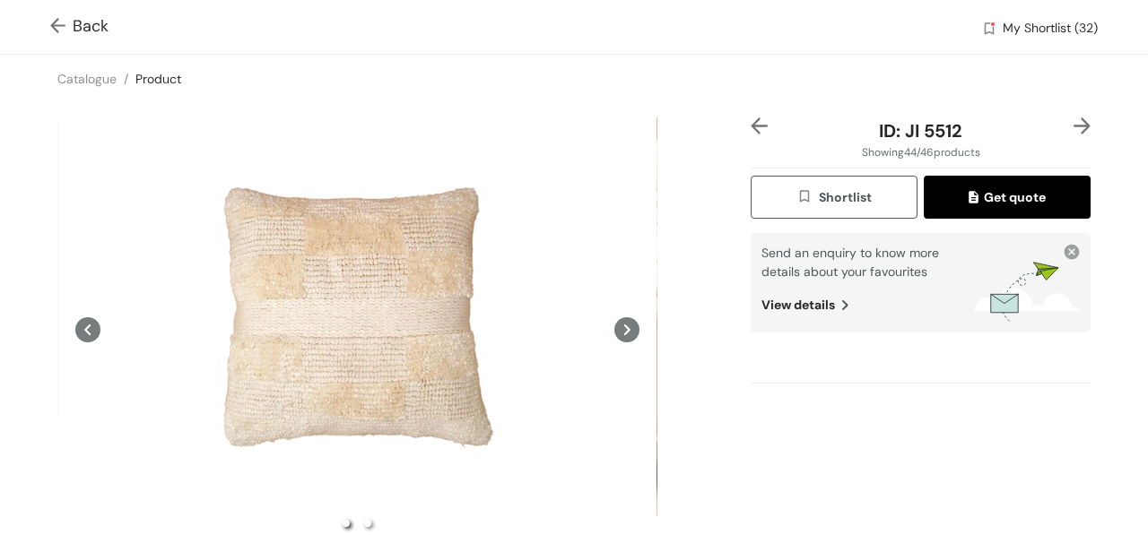
click at [836, 193] on span "Shortlist" at bounding box center [833, 197] width 74 height 21
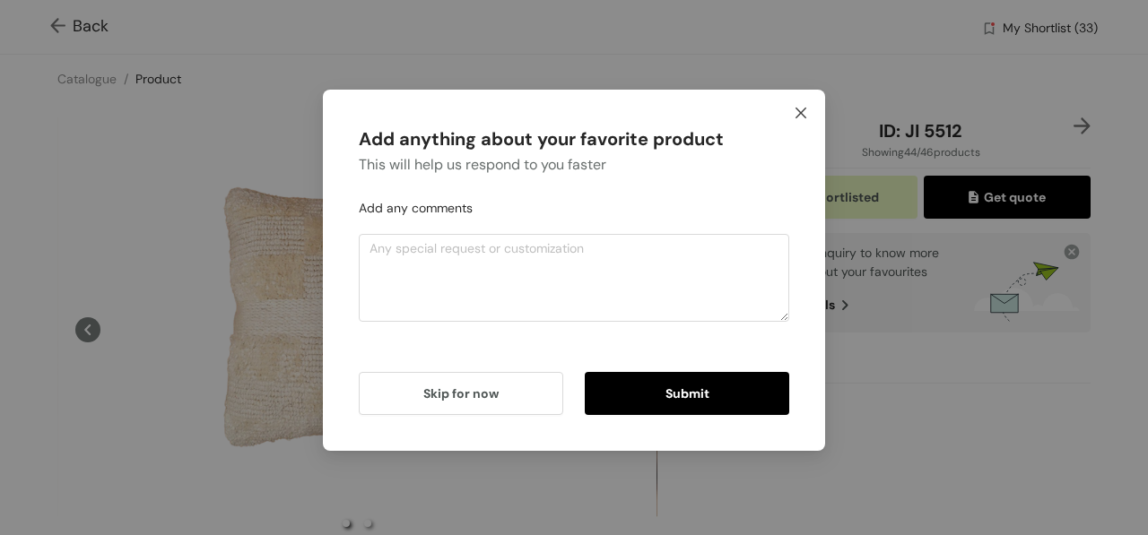
click at [804, 109] on icon "close" at bounding box center [800, 113] width 11 height 11
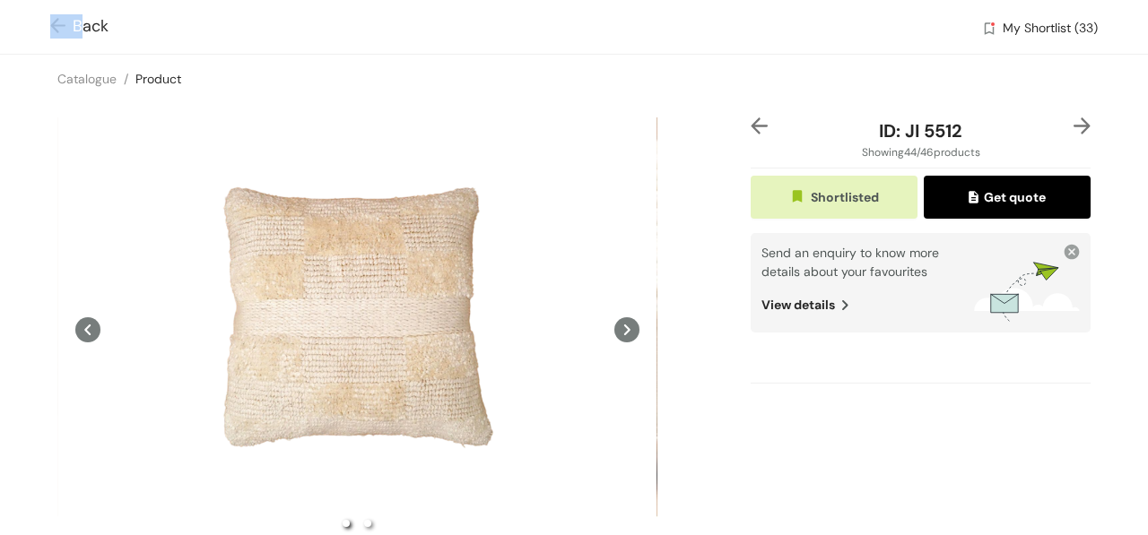
drag, startPoint x: 86, startPoint y: 12, endPoint x: 84, endPoint y: 22, distance: 10.0
click at [84, 22] on div "Back My Shortlist (33)" at bounding box center [574, 27] width 1148 height 54
click at [84, 22] on span "Back" at bounding box center [79, 26] width 58 height 24
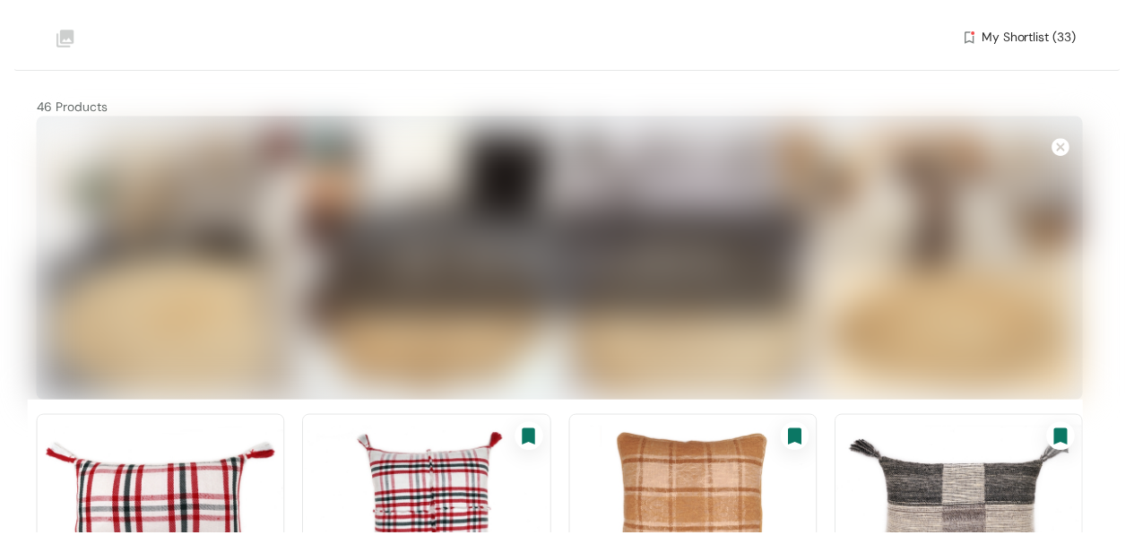
scroll to position [3073, 0]
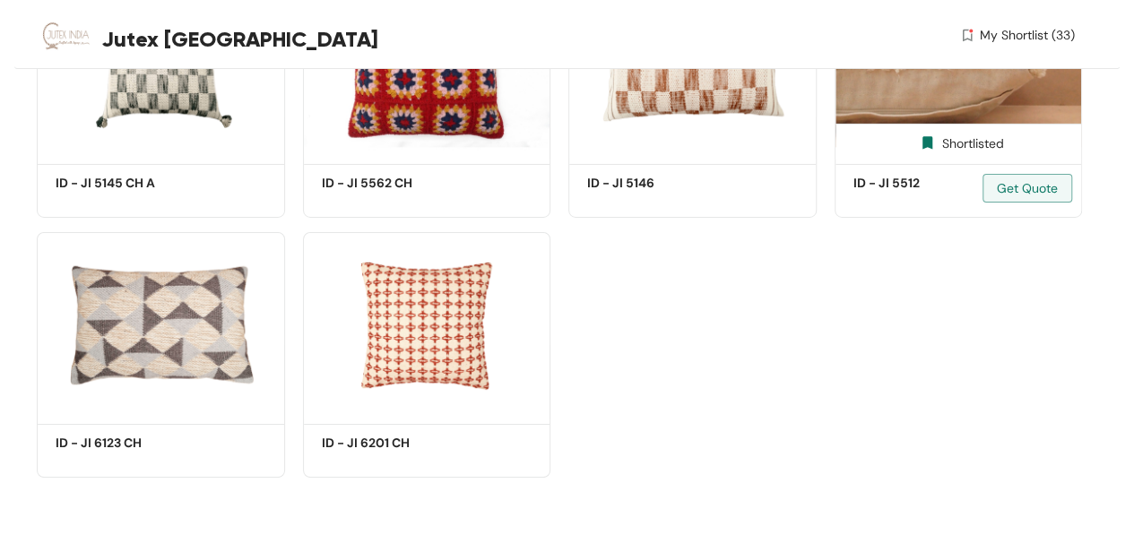
click at [963, 140] on div "Shortlisted" at bounding box center [958, 142] width 91 height 17
click at [963, 140] on div "Shortlist" at bounding box center [958, 142] width 75 height 17
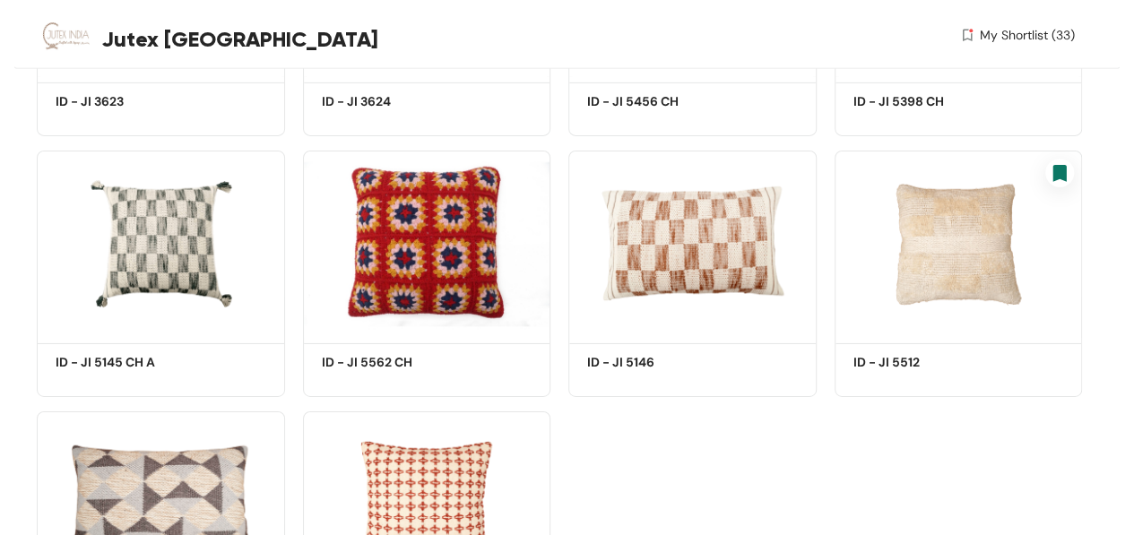
scroll to position [2887, 0]
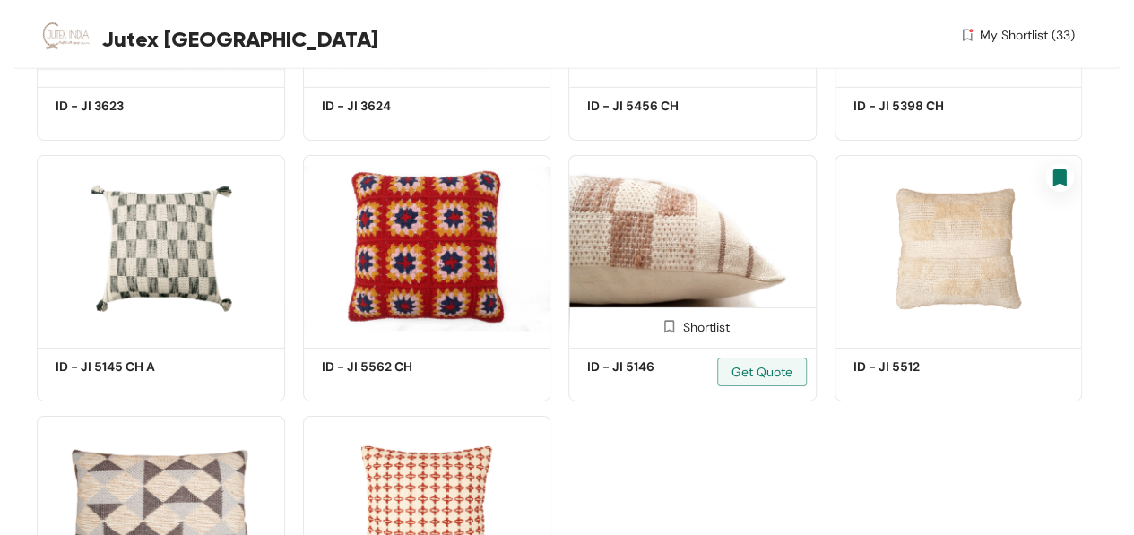
click at [686, 324] on div "Shortlist" at bounding box center [691, 325] width 75 height 17
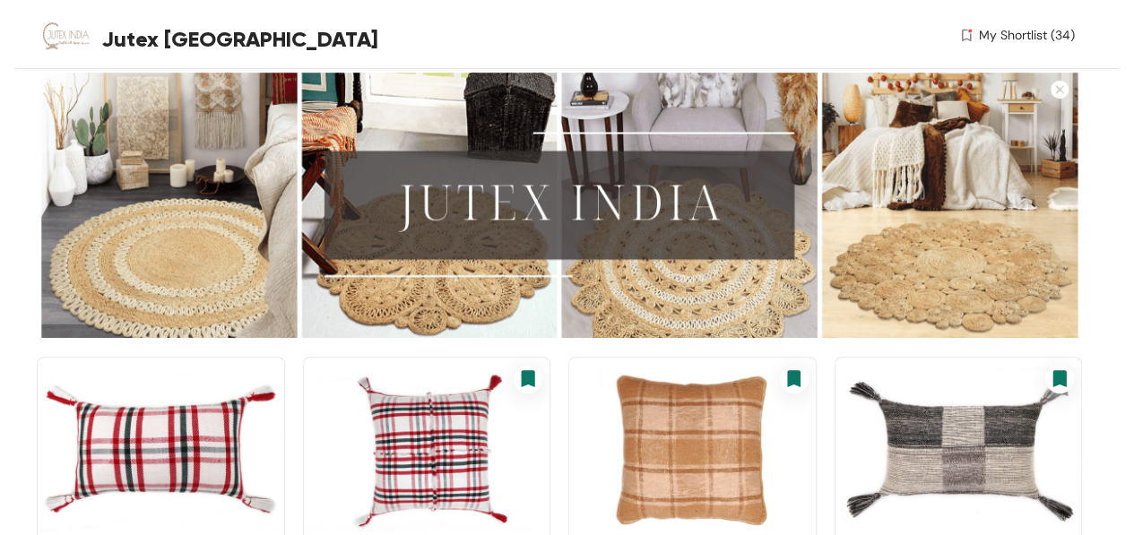
scroll to position [0, 0]
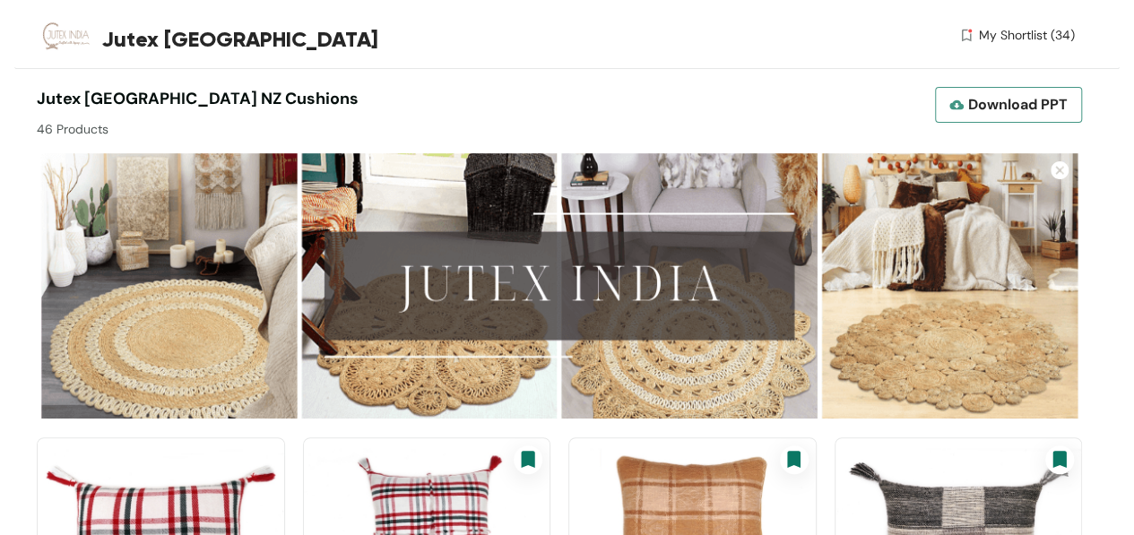
click at [992, 101] on span "Download PPT" at bounding box center [1018, 104] width 100 height 22
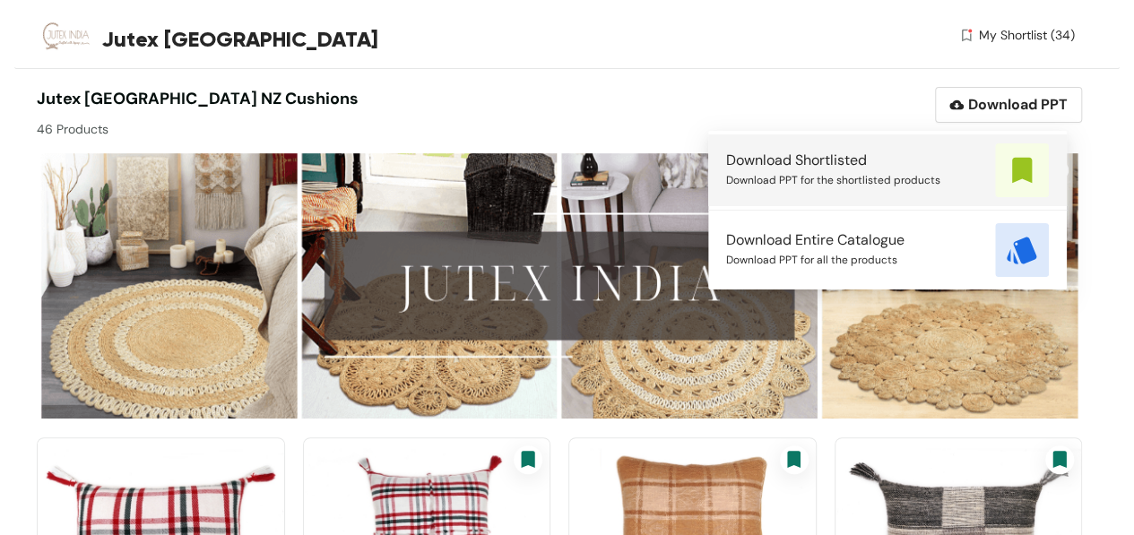
click at [896, 181] on span "Download PPT for the shortlisted products" at bounding box center [833, 180] width 214 height 20
